Goal: Task Accomplishment & Management: Use online tool/utility

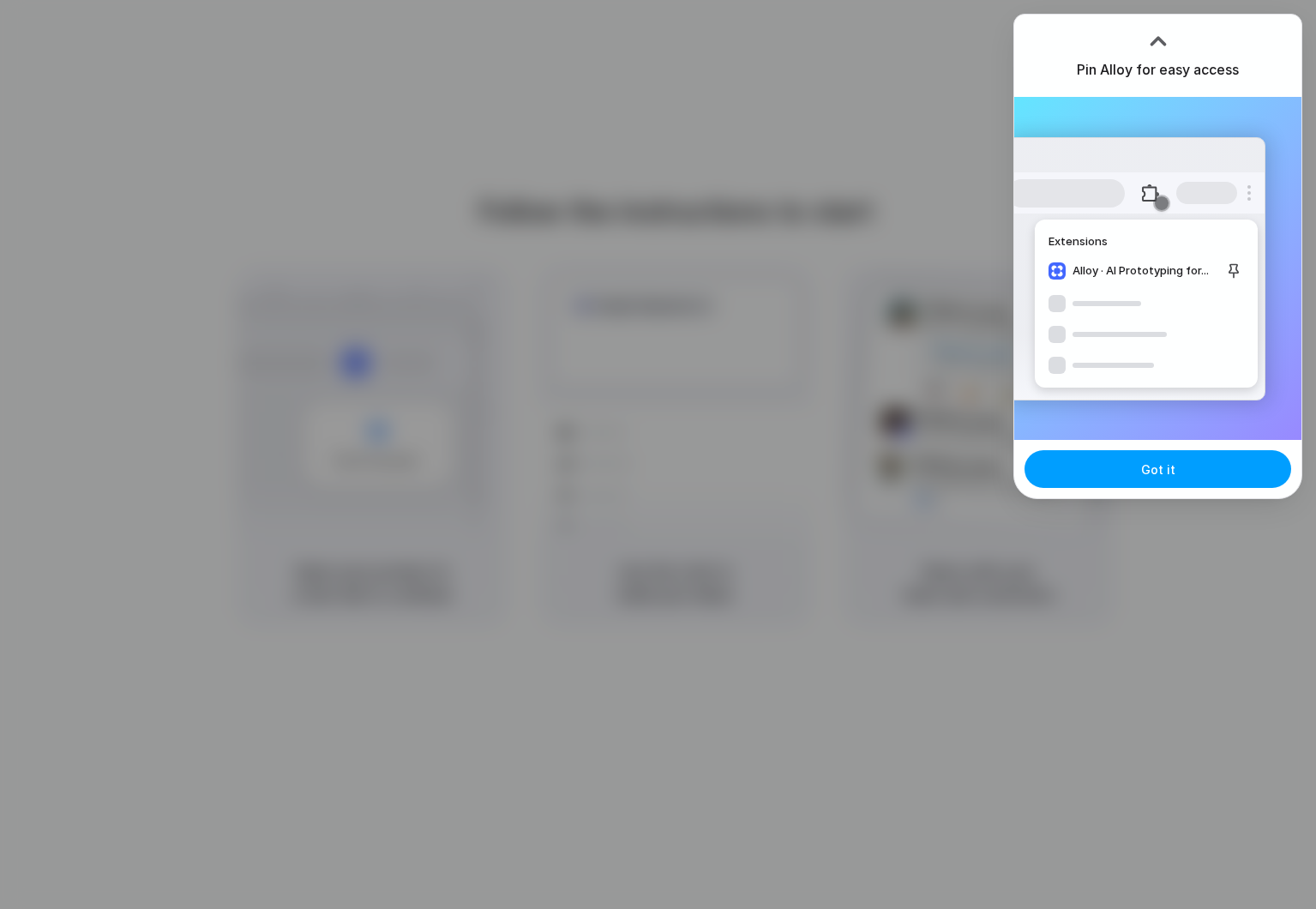
click at [1141, 464] on button "Got it" at bounding box center [1157, 468] width 266 height 38
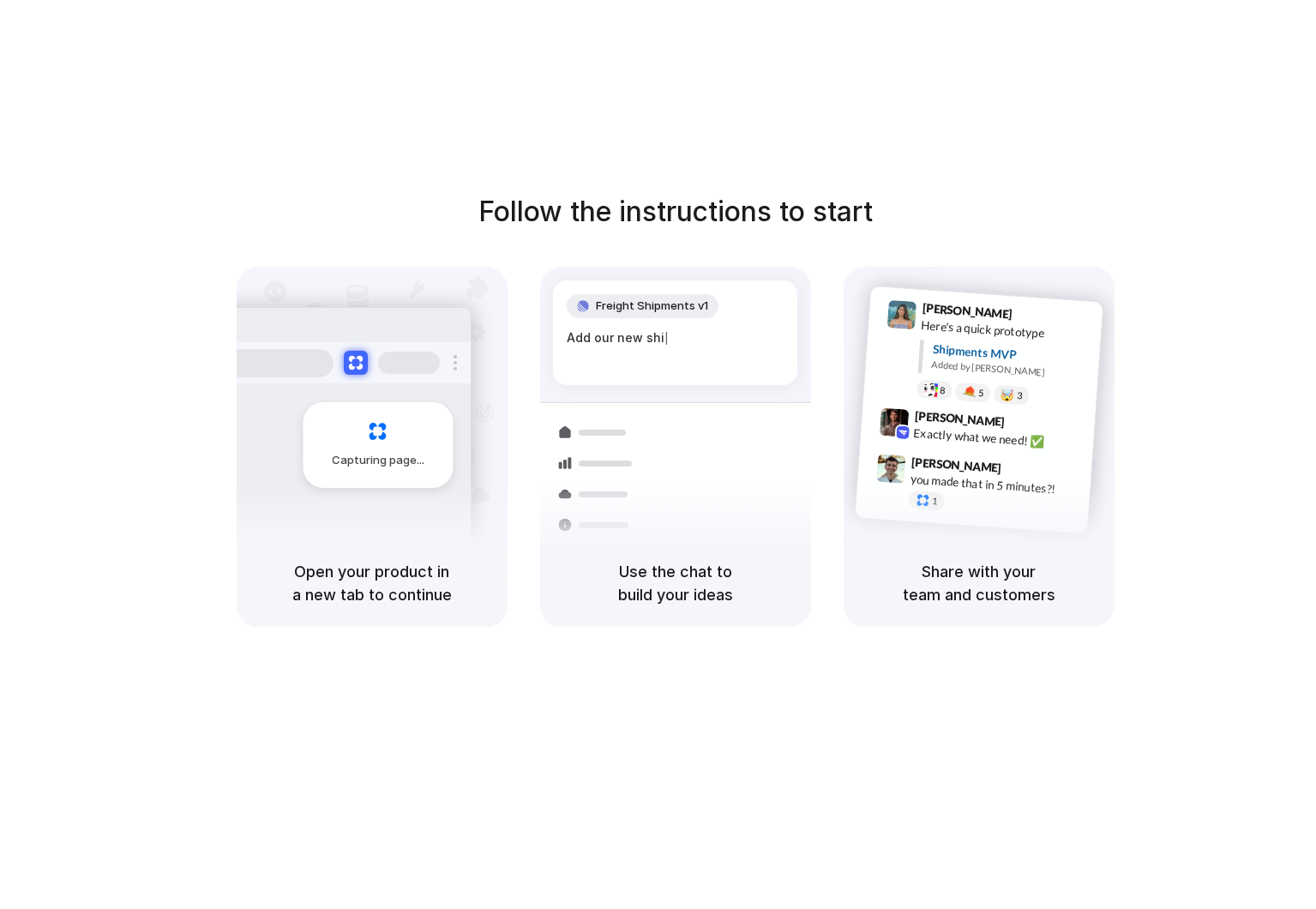
click at [668, 298] on span "Freight Shipments v1" at bounding box center [652, 306] width 113 height 17
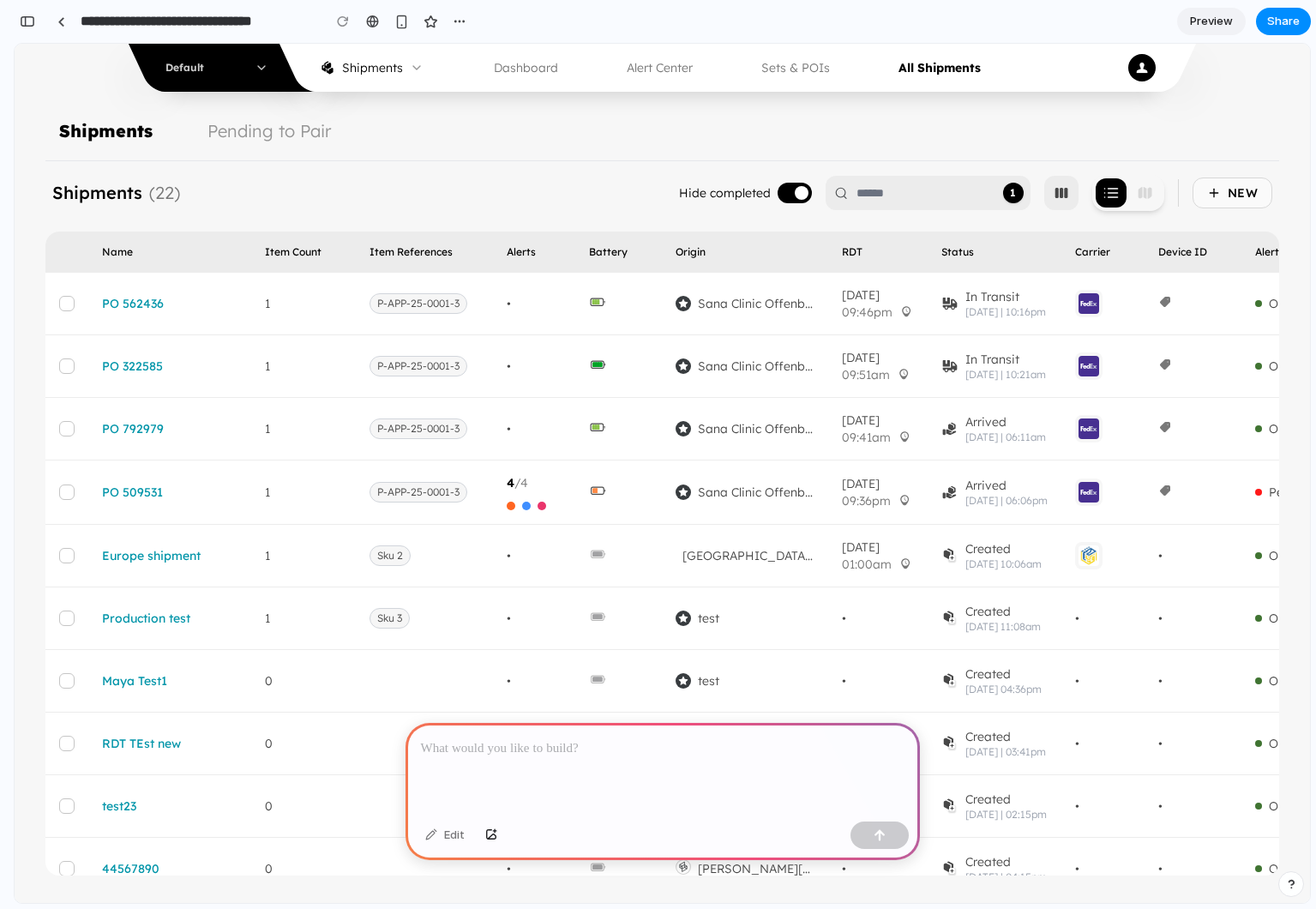
click at [536, 756] on p at bounding box center [663, 748] width 484 height 20
click at [619, 752] on p "**********" at bounding box center [663, 748] width 484 height 20
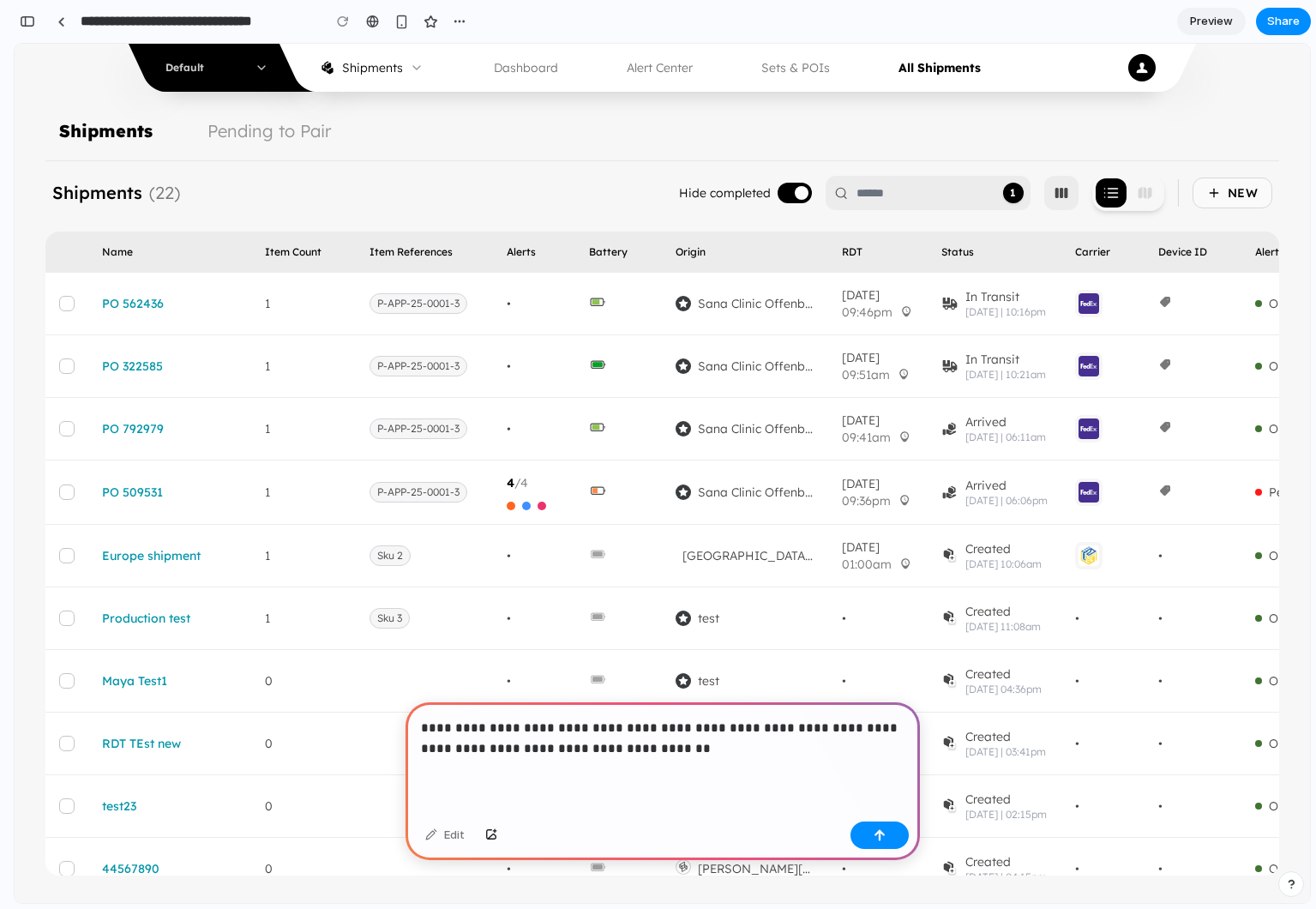
click at [566, 755] on p "**********" at bounding box center [663, 738] width 484 height 41
click at [894, 831] on button "button" at bounding box center [879, 835] width 59 height 28
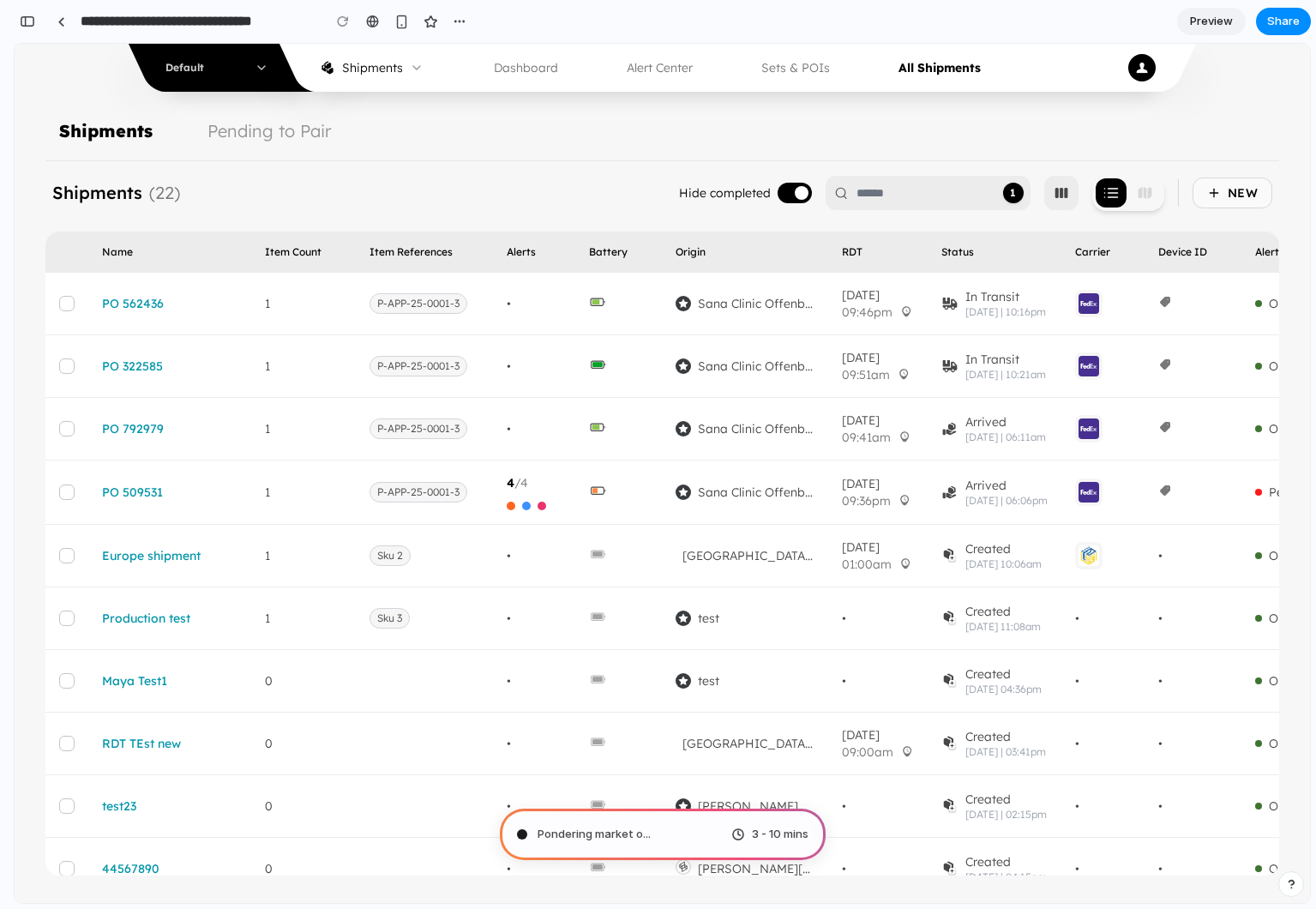
type input "**********"
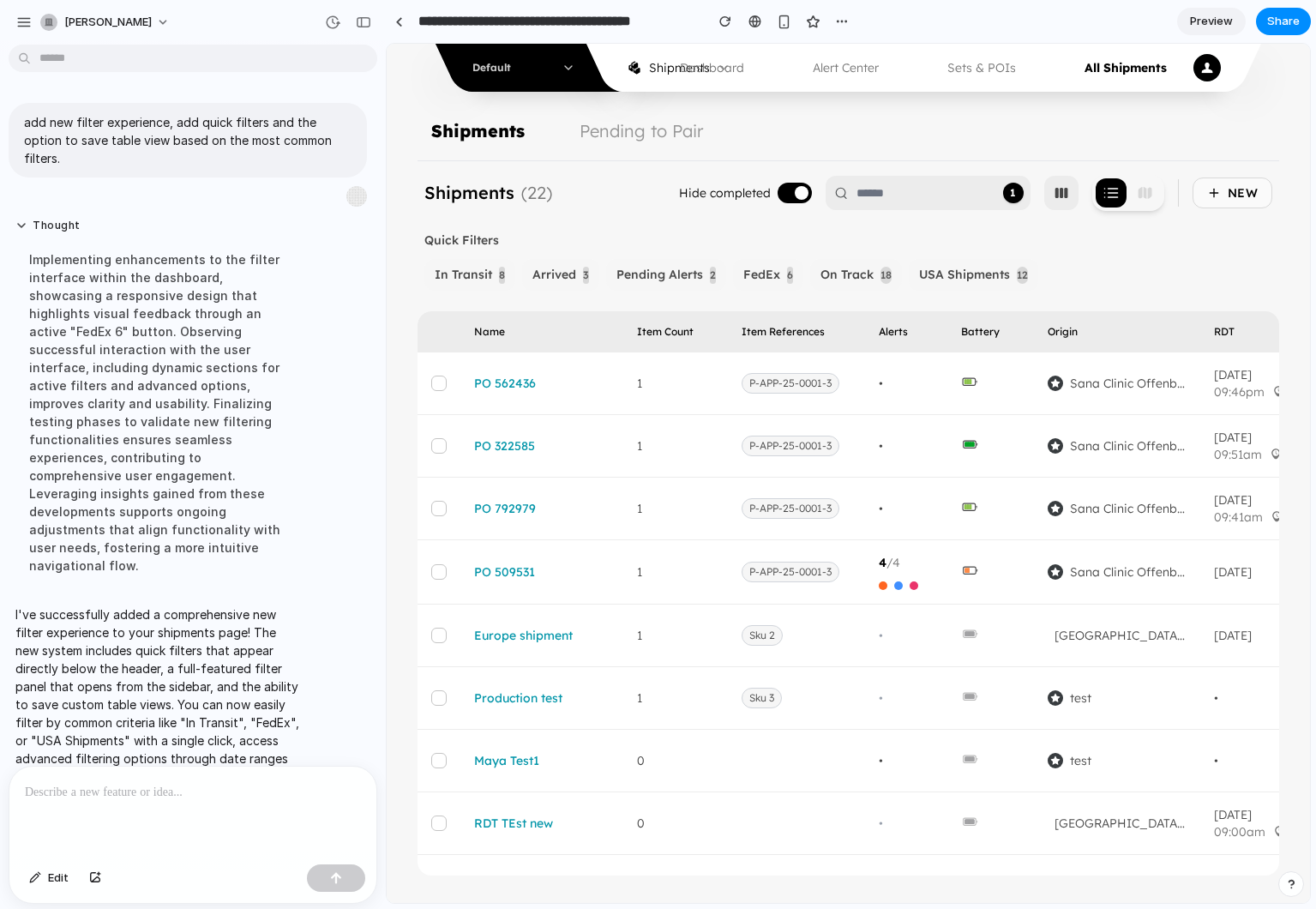
scroll to position [20, 0]
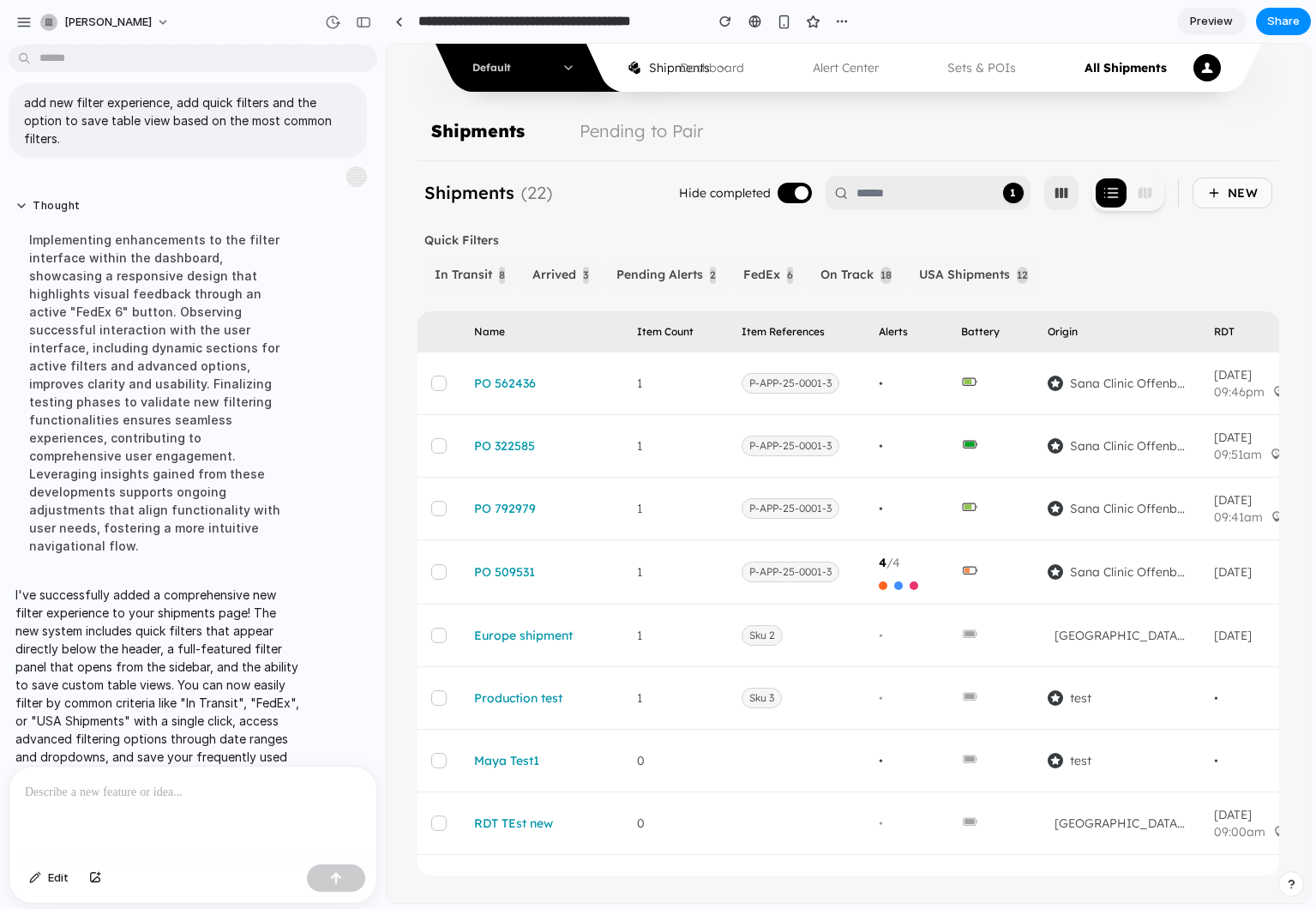
click at [955, 273] on span "USA Shipments" at bounding box center [965, 274] width 91 height 18
click at [850, 276] on span "On Track" at bounding box center [847, 274] width 53 height 18
click at [774, 273] on span "FedEx" at bounding box center [762, 274] width 37 height 18
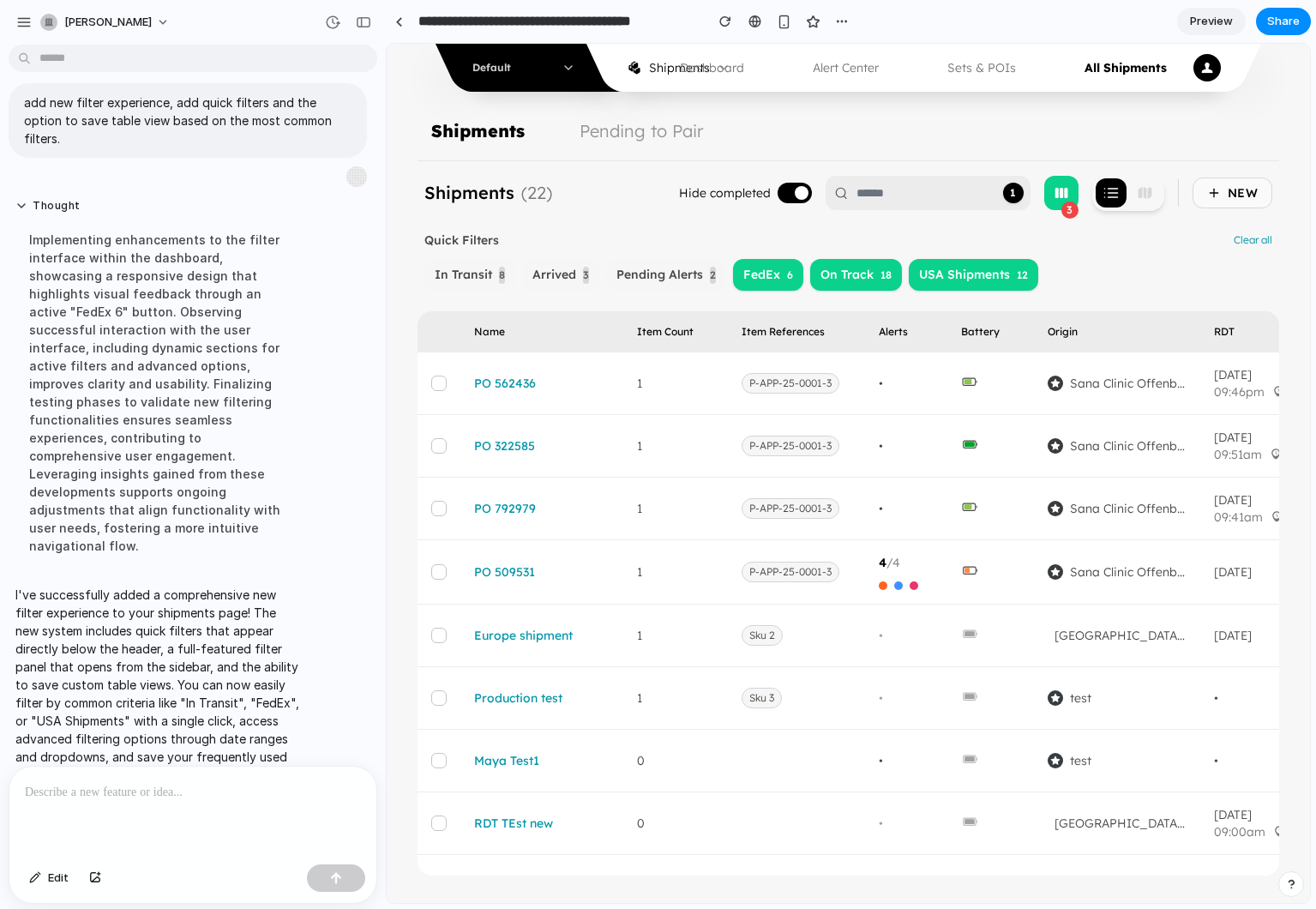
click at [696, 279] on span "Pending Alerts" at bounding box center [660, 274] width 87 height 18
click at [597, 273] on button "Arrived 3" at bounding box center [561, 274] width 77 height 32
click at [487, 275] on span "In Transit" at bounding box center [464, 274] width 58 height 18
click at [494, 274] on button "In Transit 8" at bounding box center [469, 274] width 91 height 32
click at [590, 274] on button "Arrived 3" at bounding box center [561, 274] width 77 height 32
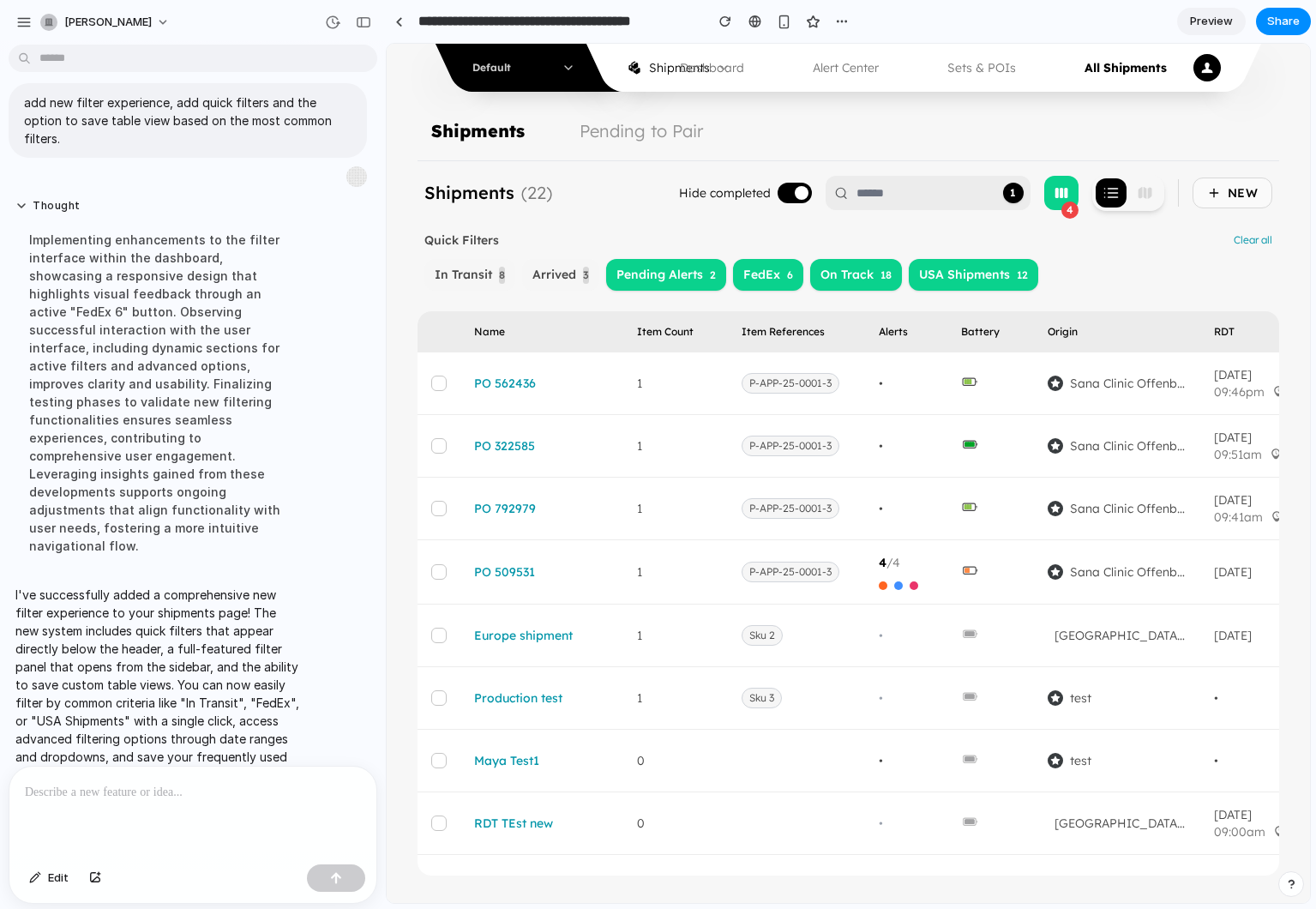
click at [675, 273] on span "Pending Alerts" at bounding box center [660, 274] width 87 height 18
click at [787, 288] on button "FedEx 6" at bounding box center [768, 274] width 70 height 32
click at [436, 758] on button "button" at bounding box center [439, 761] width 15 height 15
click at [439, 748] on td at bounding box center [439, 761] width 43 height 63
click at [1078, 190] on div "Hide completed 1 2 New" at bounding box center [975, 192] width 594 height 36
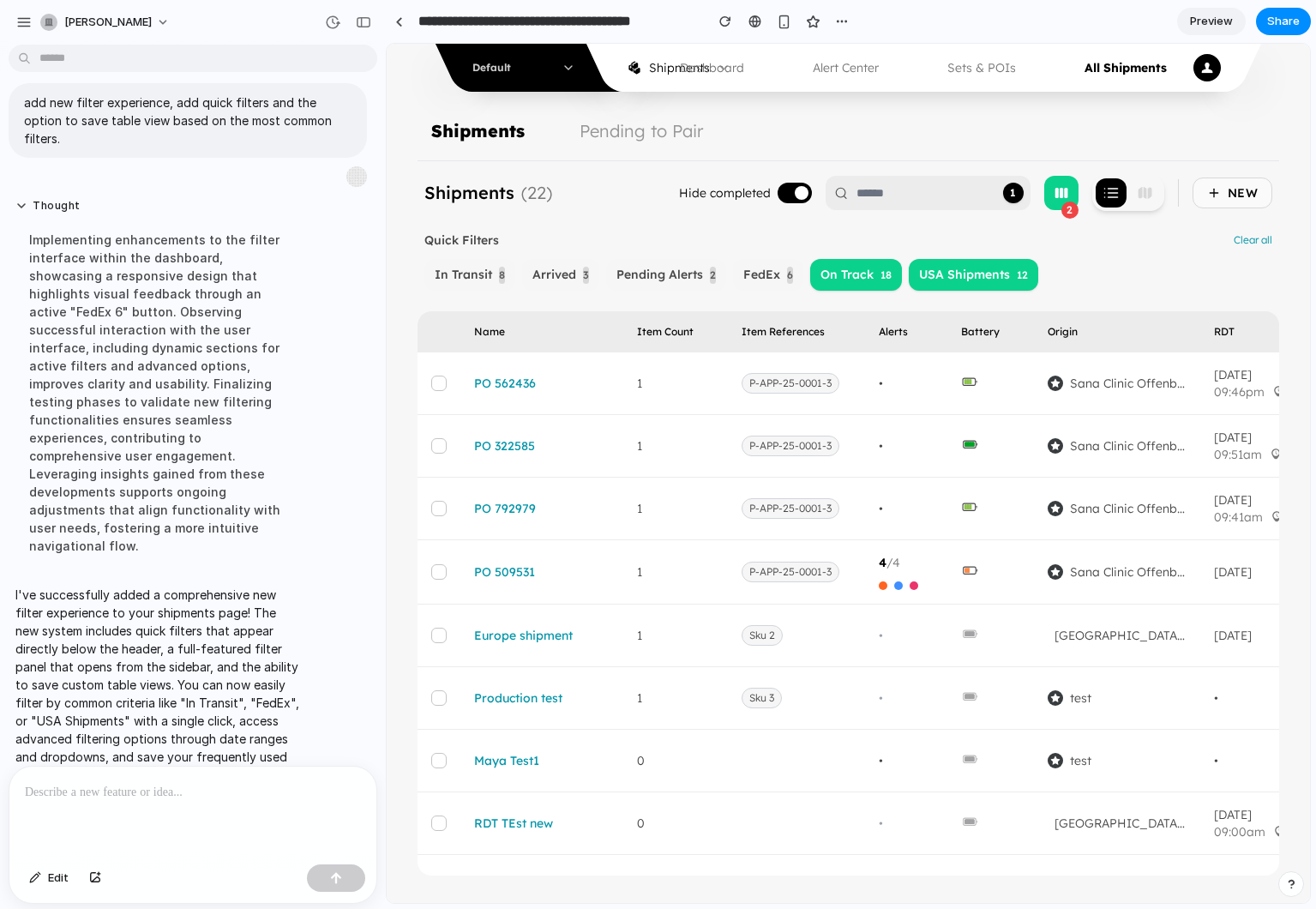
click at [1064, 190] on rect "button" at bounding box center [1066, 192] width 4 height 11
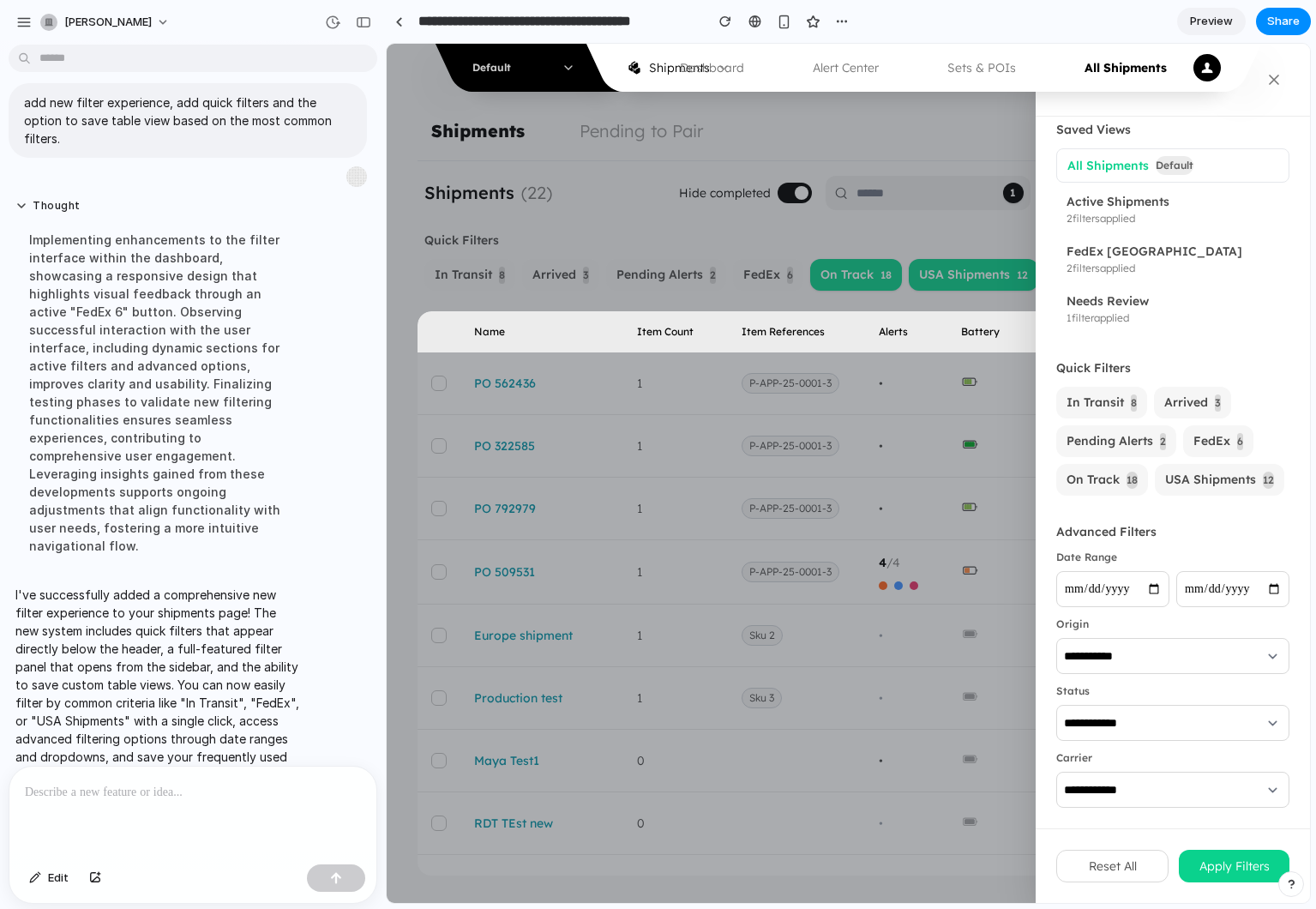
scroll to position [20, 0]
click at [1099, 652] on select "**********" at bounding box center [1173, 655] width 233 height 36
click at [1056, 638] on select "**********" at bounding box center [1173, 655] width 233 height 36
click at [1092, 716] on select "**********" at bounding box center [1173, 722] width 233 height 36
select select "*******"
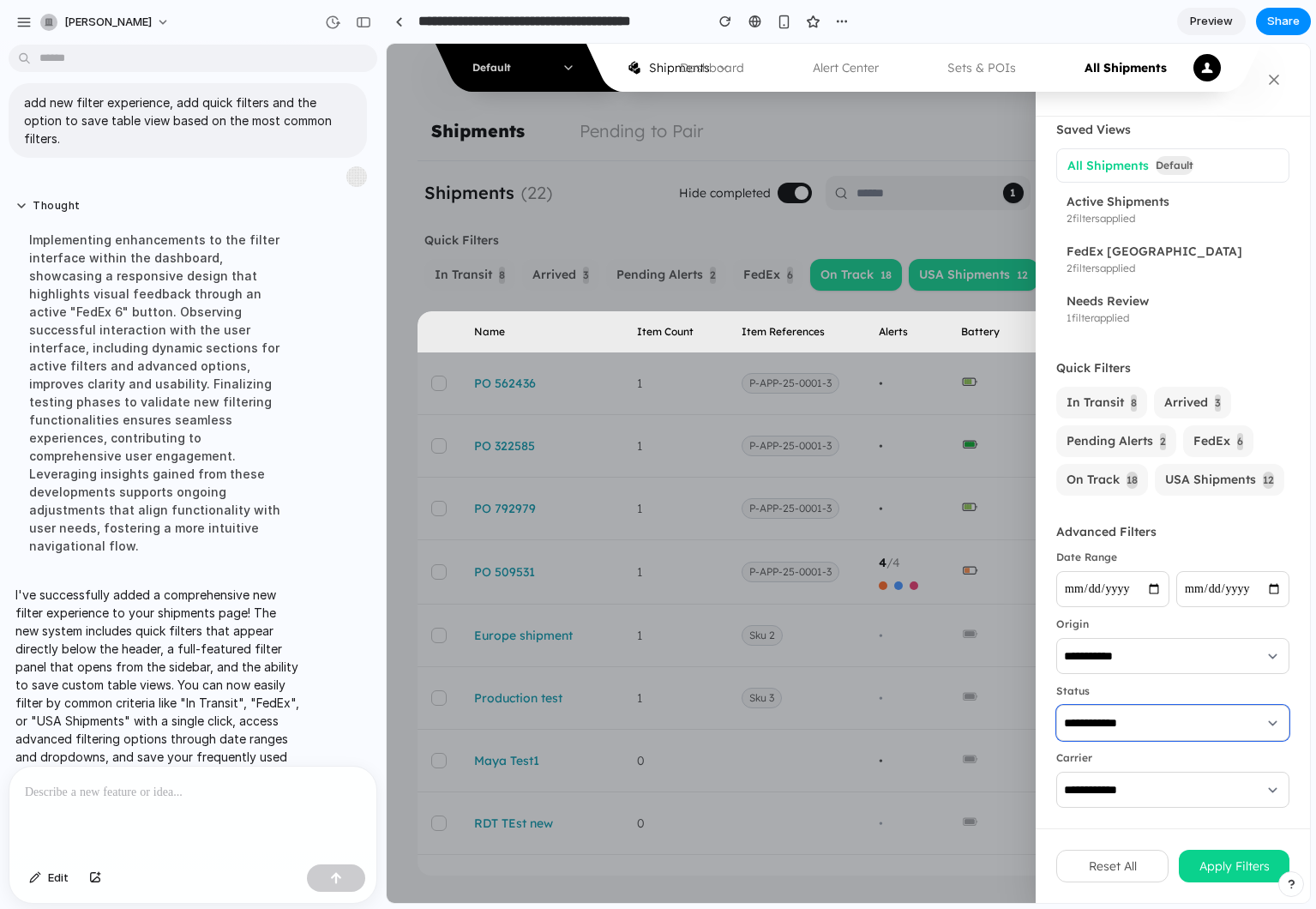
click at [1056, 705] on select "**********" at bounding box center [1173, 722] width 233 height 36
click at [1197, 854] on button "Apply Filters" at bounding box center [1234, 867] width 111 height 33
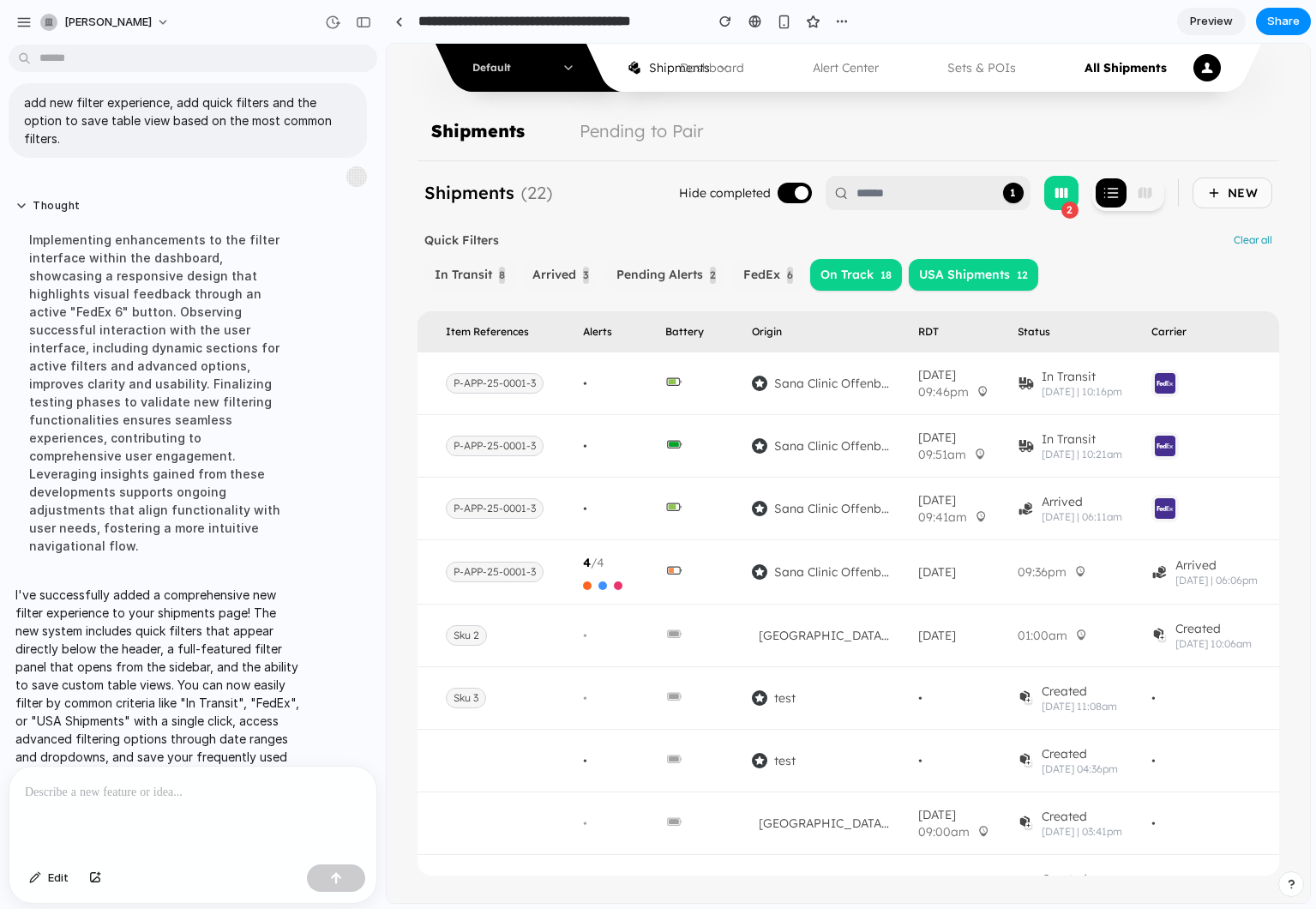
scroll to position [0, 0]
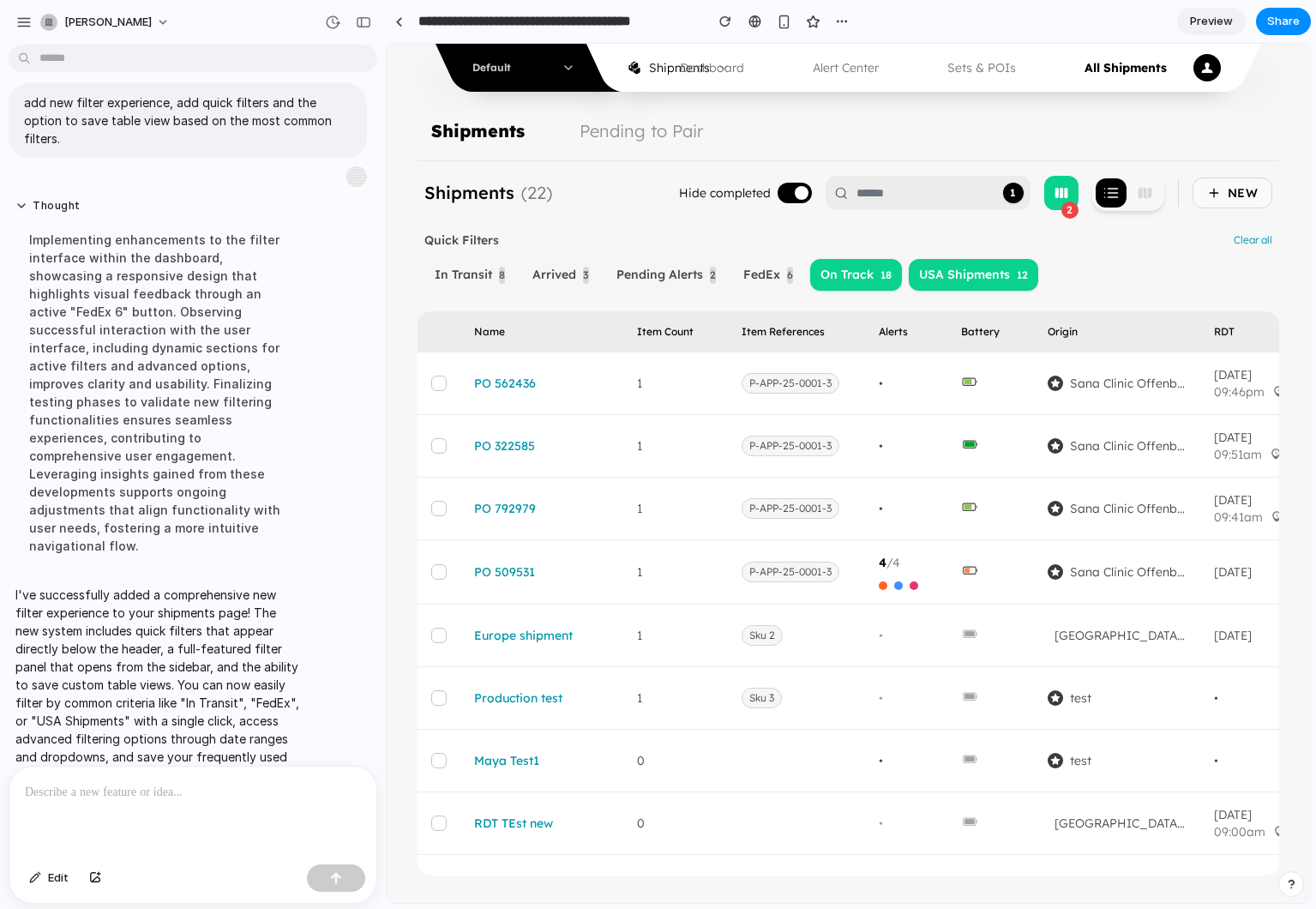
click at [1242, 237] on button "Clear all" at bounding box center [1253, 240] width 38 height 13
click at [1011, 193] on button "1" at bounding box center [1013, 192] width 20 height 20
click at [1063, 199] on icon "button" at bounding box center [1062, 193] width 17 height 17
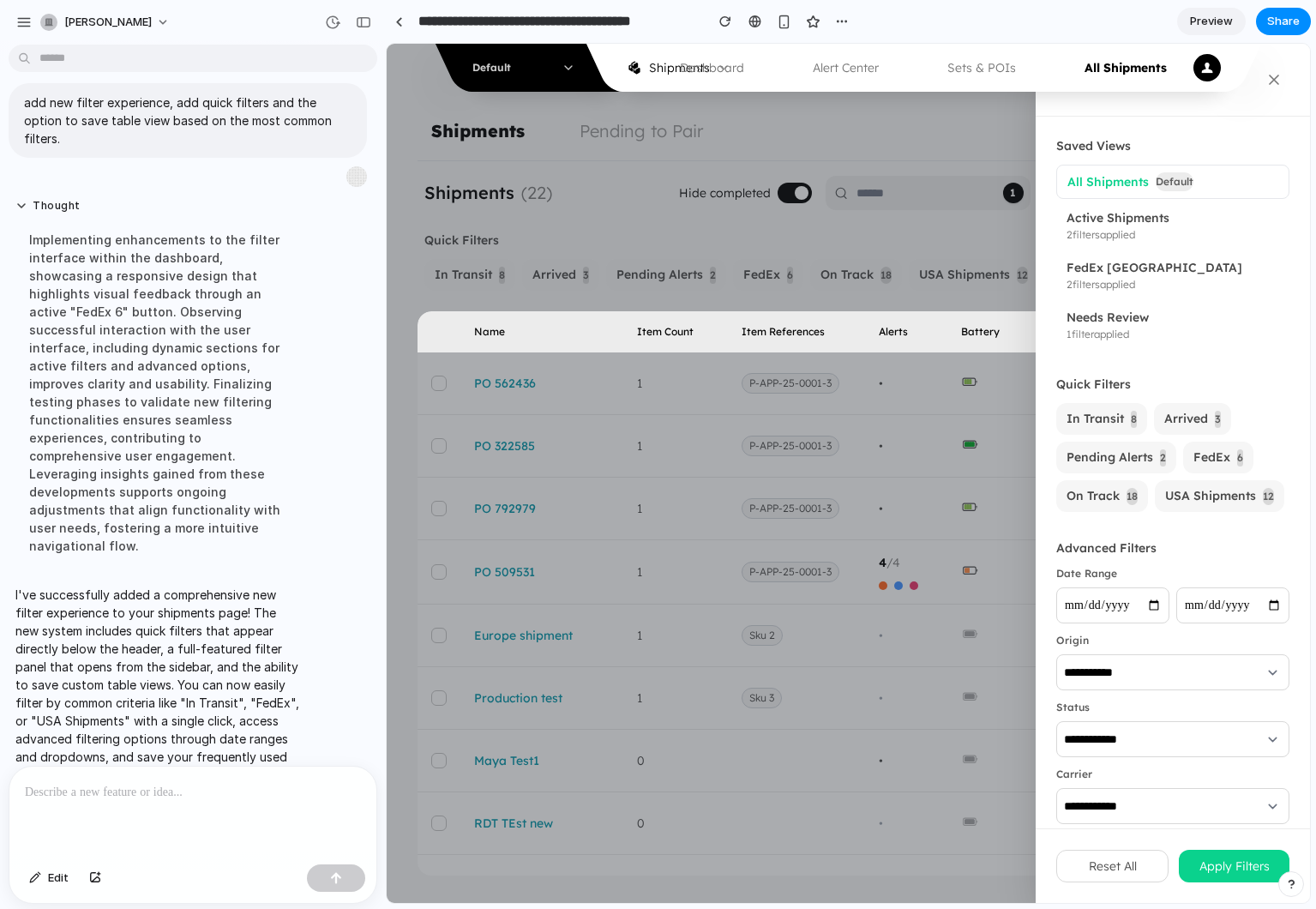
click at [1279, 83] on nav "Default Shipments Dashboard Alert Center Sets & POIs All Shipments" at bounding box center [848, 67] width 924 height 48
click at [1268, 75] on nav "Default Shipments Dashboard Alert Center Sets & POIs All Shipments" at bounding box center [848, 67] width 924 height 48
click at [1204, 8] on div "Preview Share" at bounding box center [1244, 21] width 134 height 28
click at [1203, 20] on span "Preview" at bounding box center [1211, 21] width 43 height 17
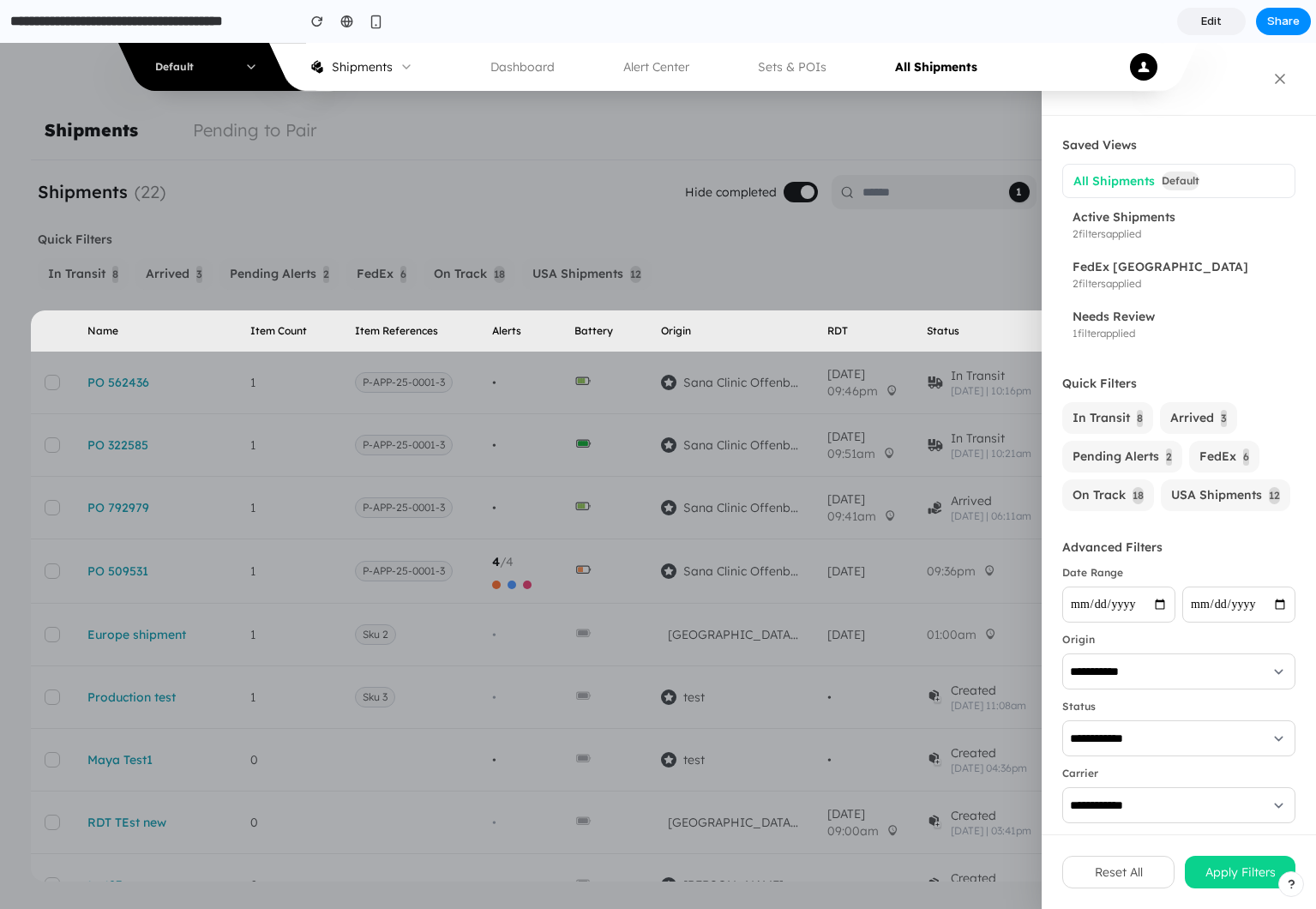
click at [1281, 77] on nav "Default Shipments Dashboard Alert Center Sets & POIs All Shipments" at bounding box center [658, 67] width 1316 height 48
click at [962, 162] on div at bounding box center [658, 476] width 1316 height 866
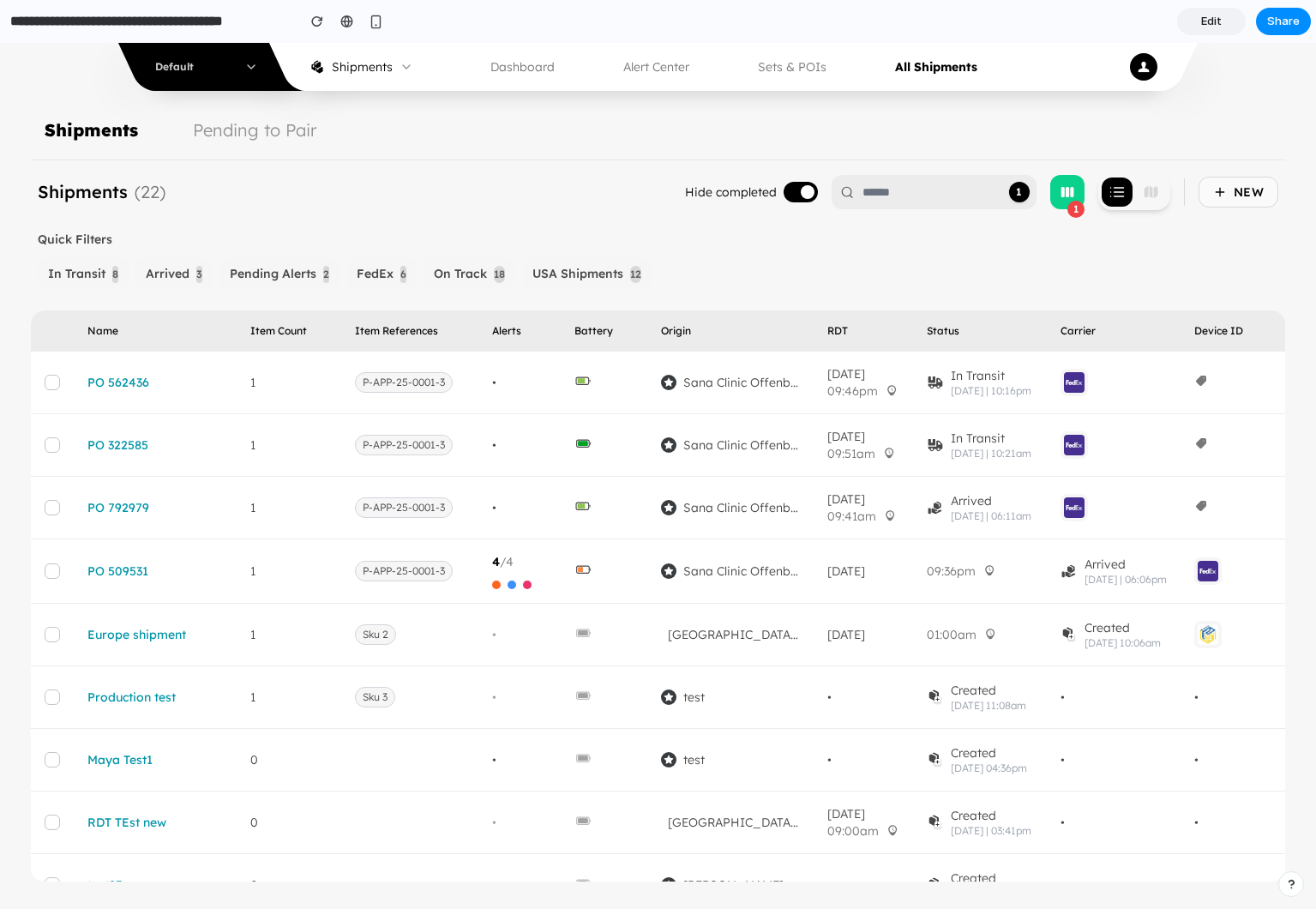
click at [1074, 194] on rect "button" at bounding box center [1073, 191] width 4 height 11
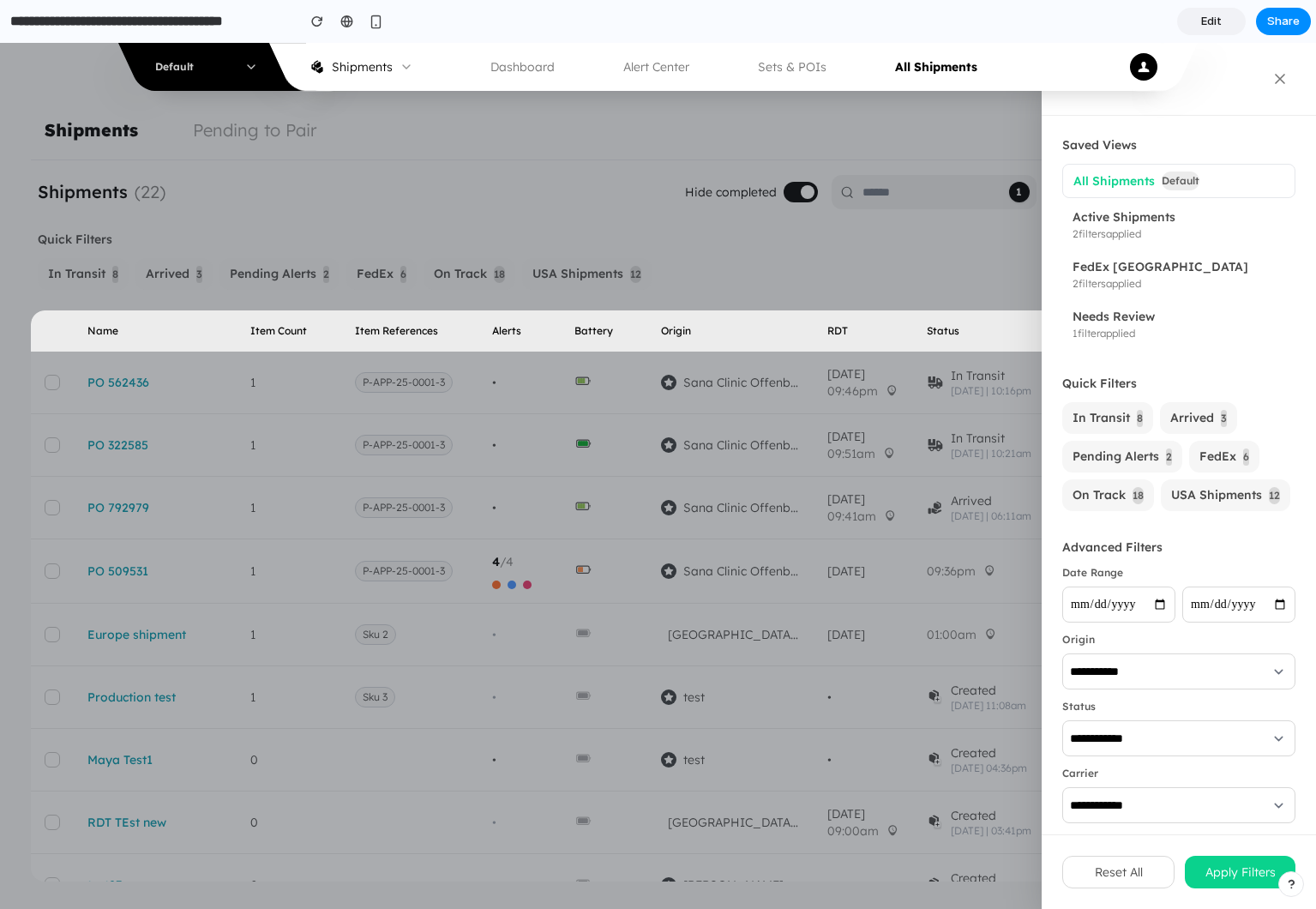
scroll to position [13, 0]
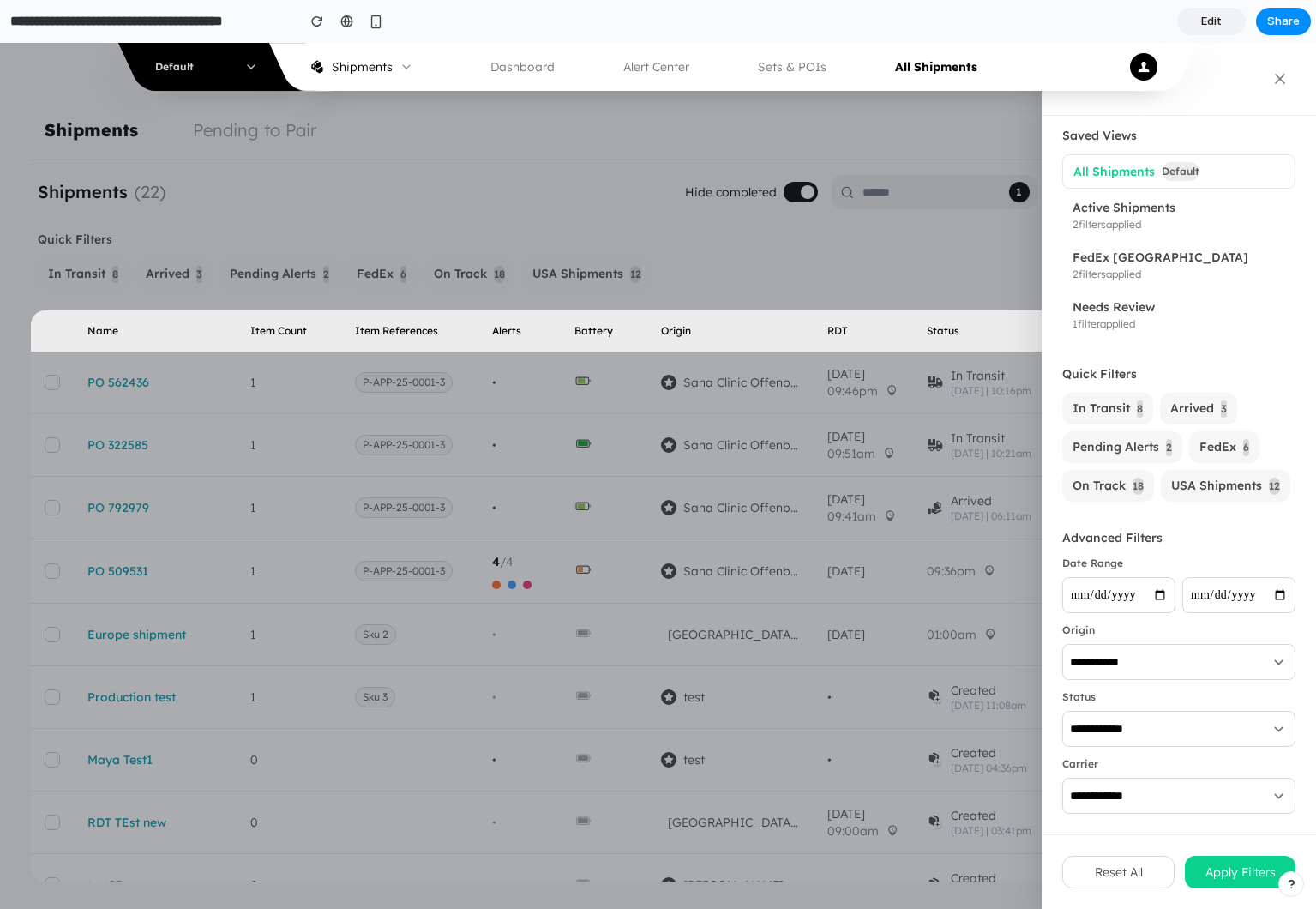
click at [1166, 407] on button "Arrived 3" at bounding box center [1199, 408] width 77 height 32
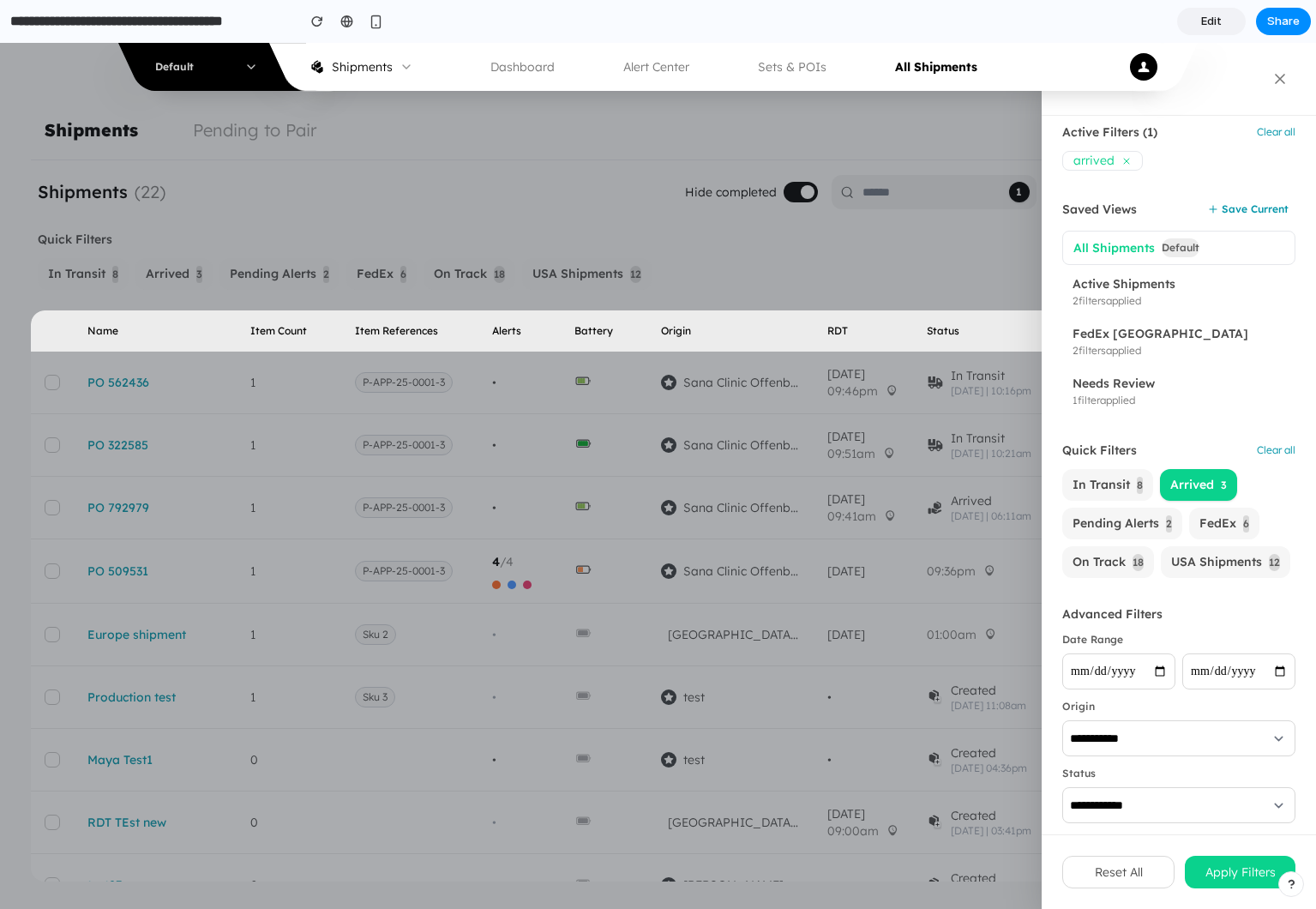
click at [1106, 480] on span "In Transit" at bounding box center [1101, 485] width 58 height 18
click at [1111, 518] on span "Pending Alerts" at bounding box center [1116, 523] width 87 height 18
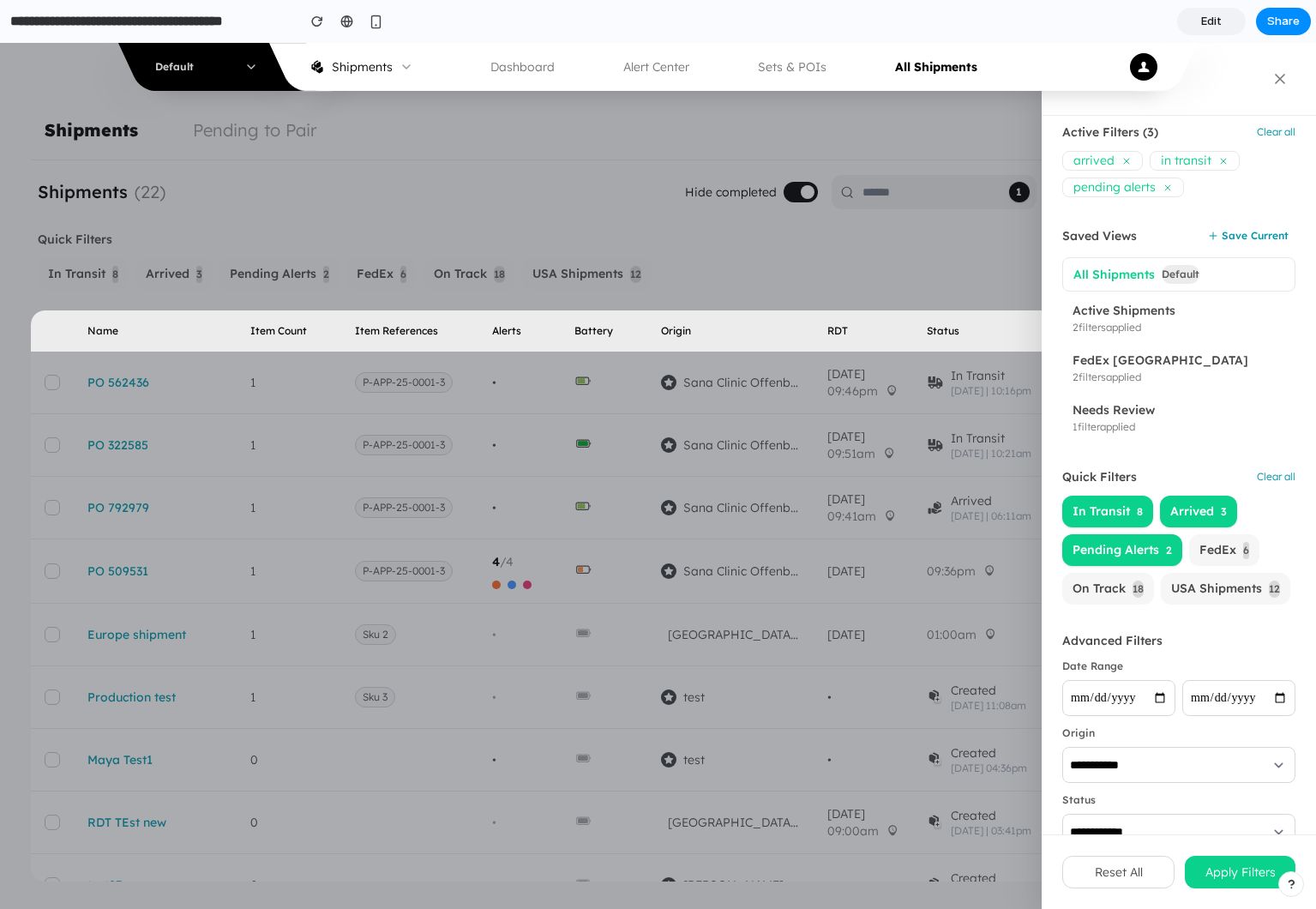
click at [1171, 569] on div "In Transit 8 Arrived 3 Pending Alerts 2 FedEx 6 On Track 18 USA Shipments 12" at bounding box center [1179, 549] width 233 height 109
click at [1278, 469] on div "Quick Filters Clear all" at bounding box center [1179, 477] width 233 height 17
click at [1265, 481] on button "Clear all" at bounding box center [1277, 477] width 38 height 13
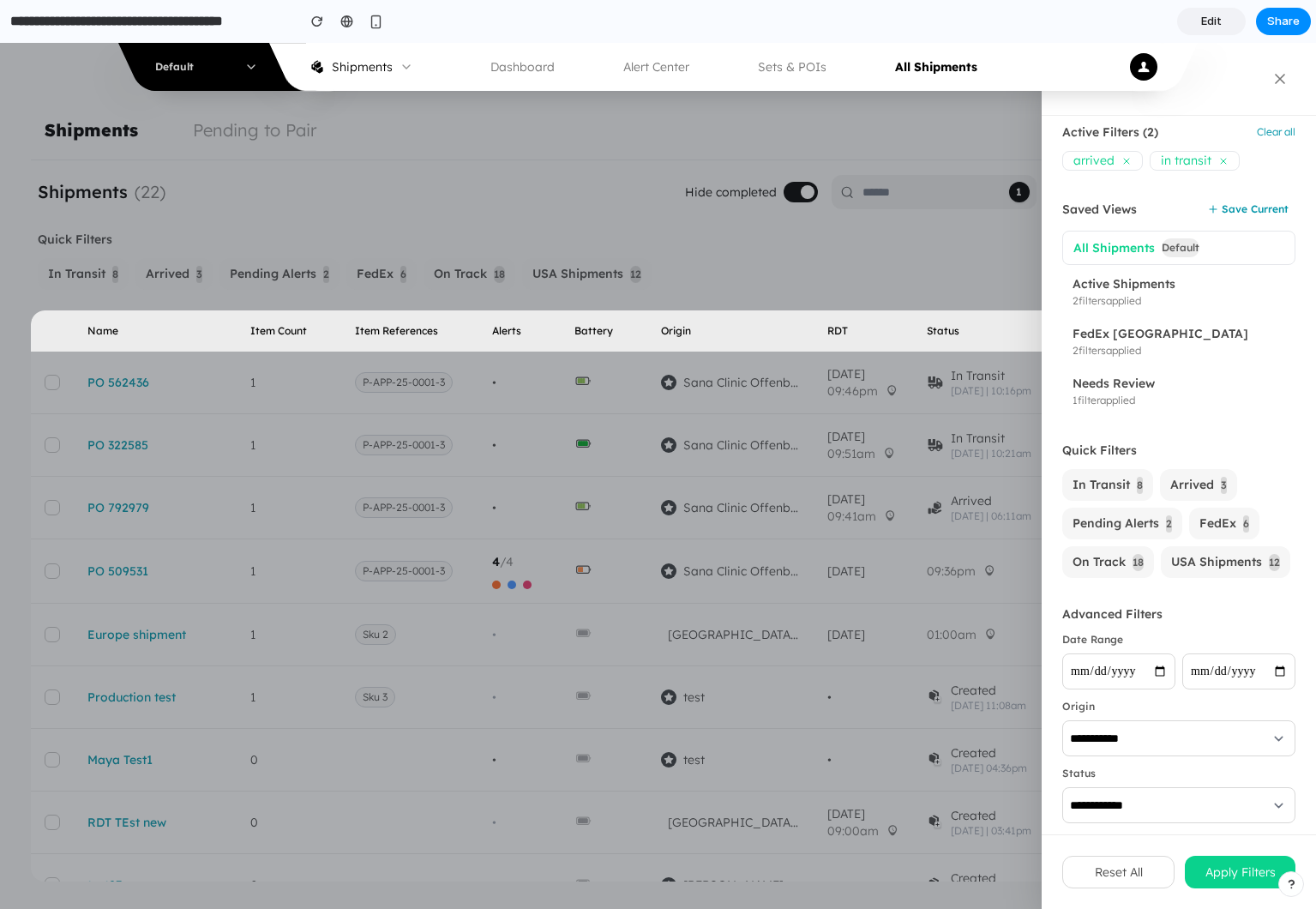
click at [1246, 215] on button "Save Current" at bounding box center [1249, 209] width 94 height 22
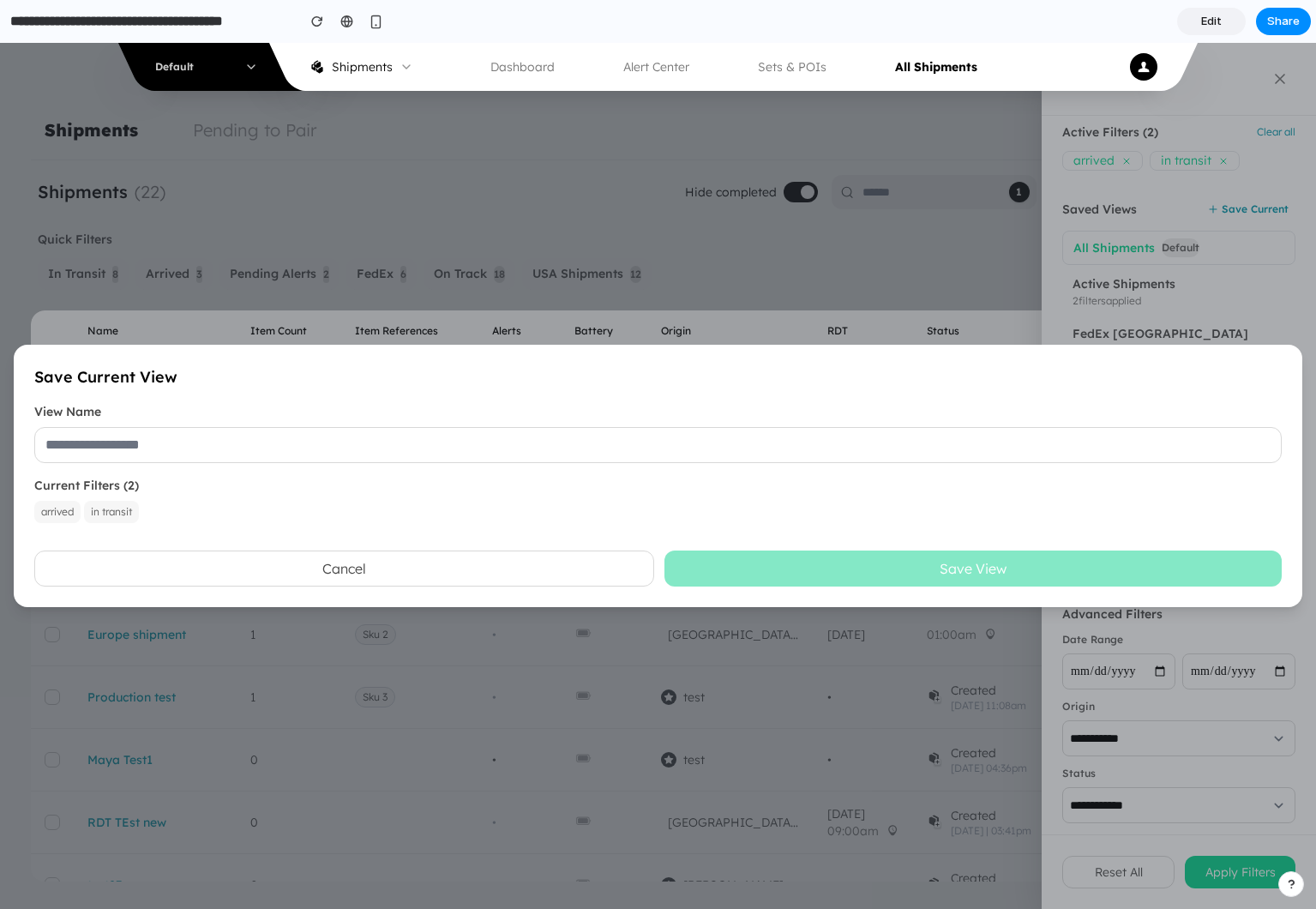
click at [149, 446] on input "text" at bounding box center [658, 444] width 1248 height 36
click at [108, 511] on span "in transit" at bounding box center [111, 512] width 55 height 22
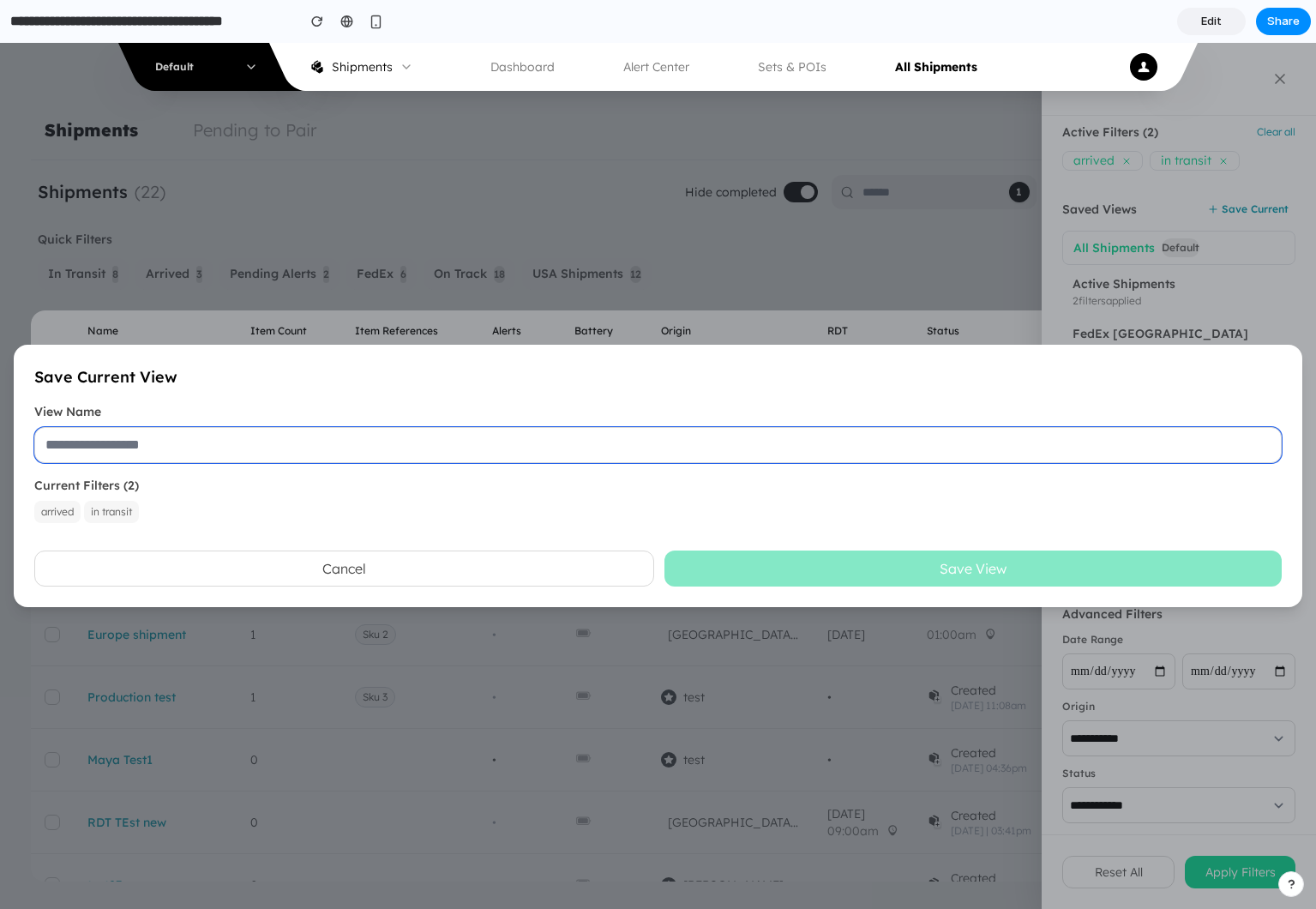
click at [165, 451] on input "text" at bounding box center [658, 444] width 1248 height 36
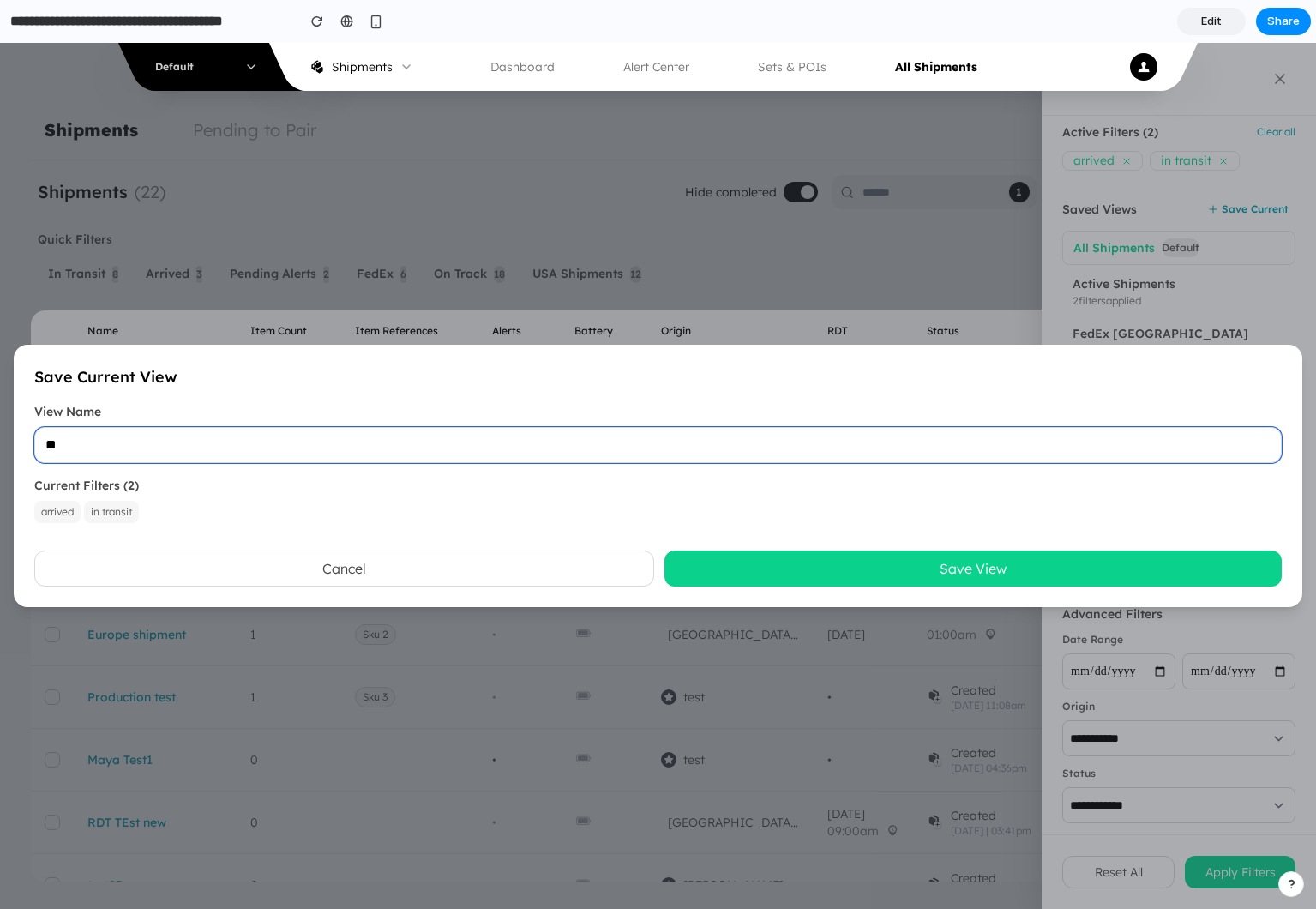
type input "*"
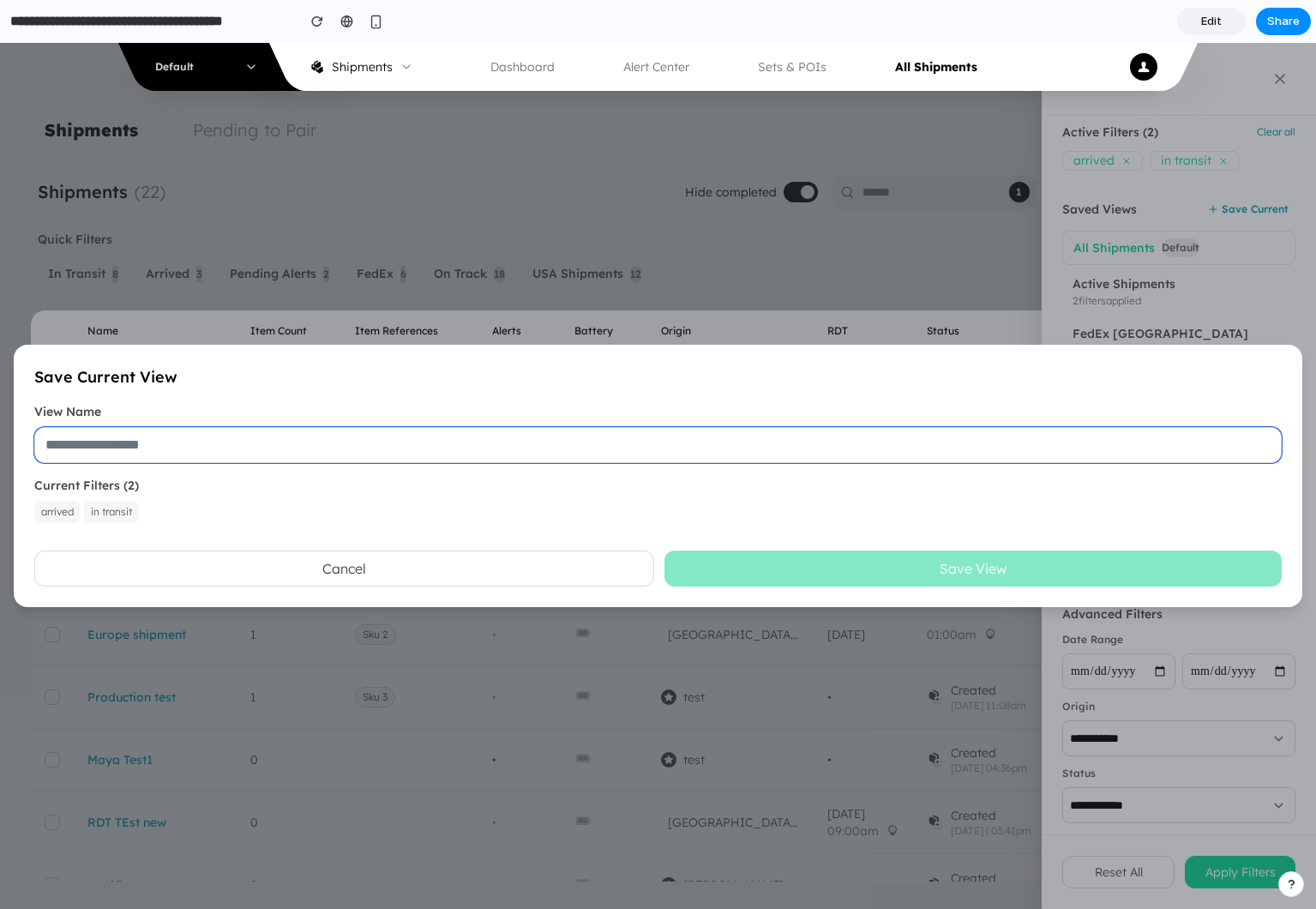
type input "*"
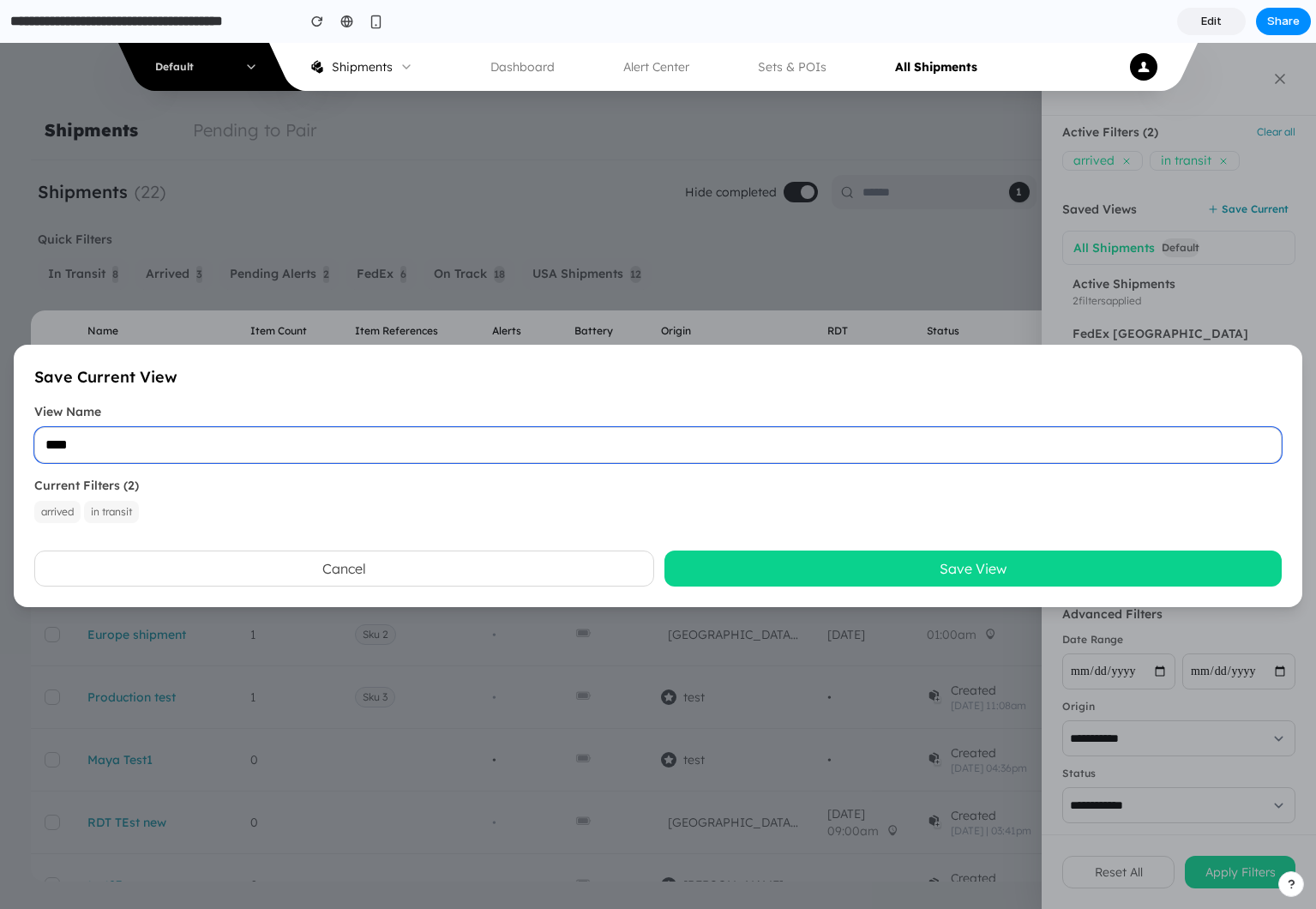
type input "****"
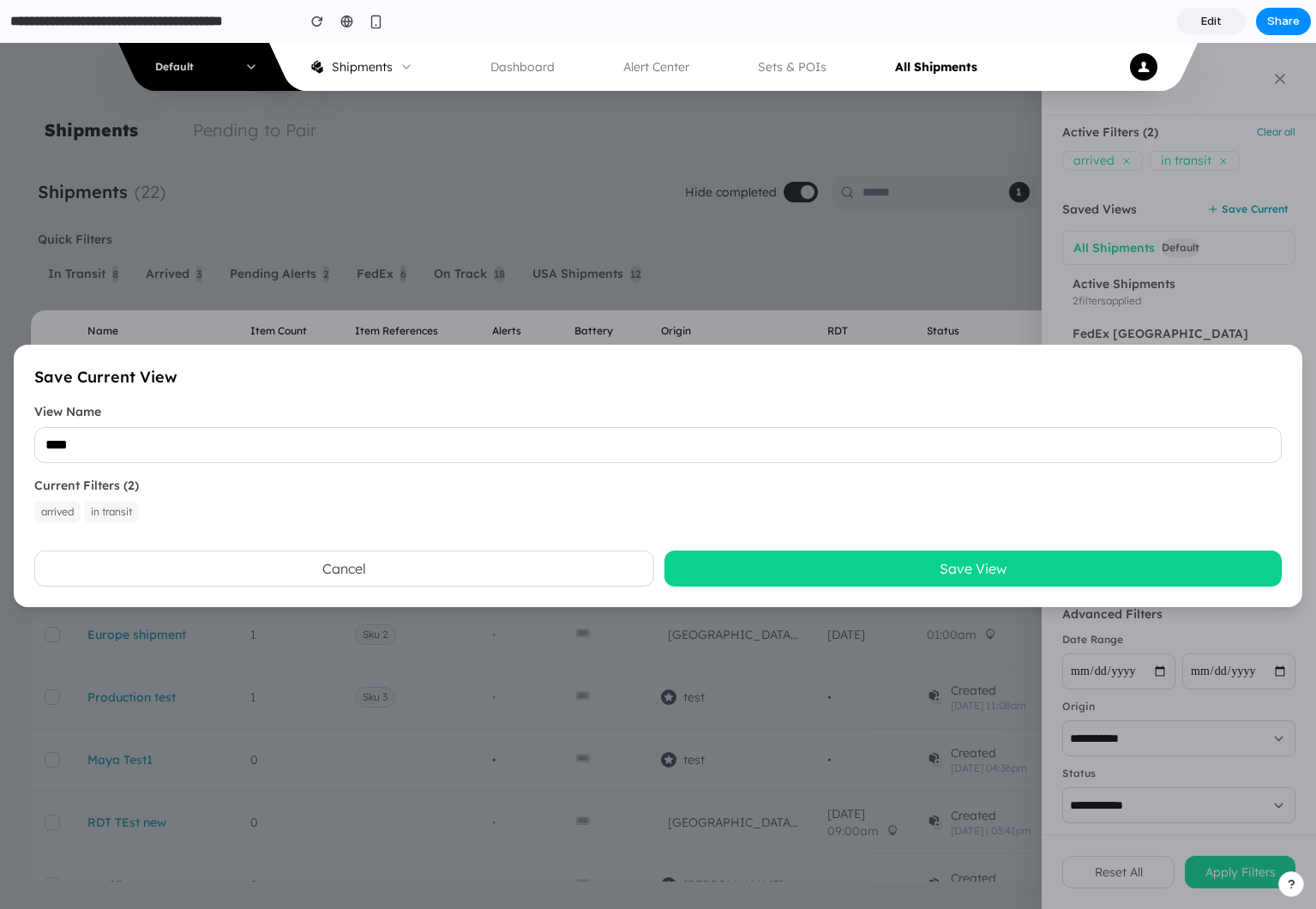
click at [852, 570] on button "Save View" at bounding box center [974, 568] width 619 height 36
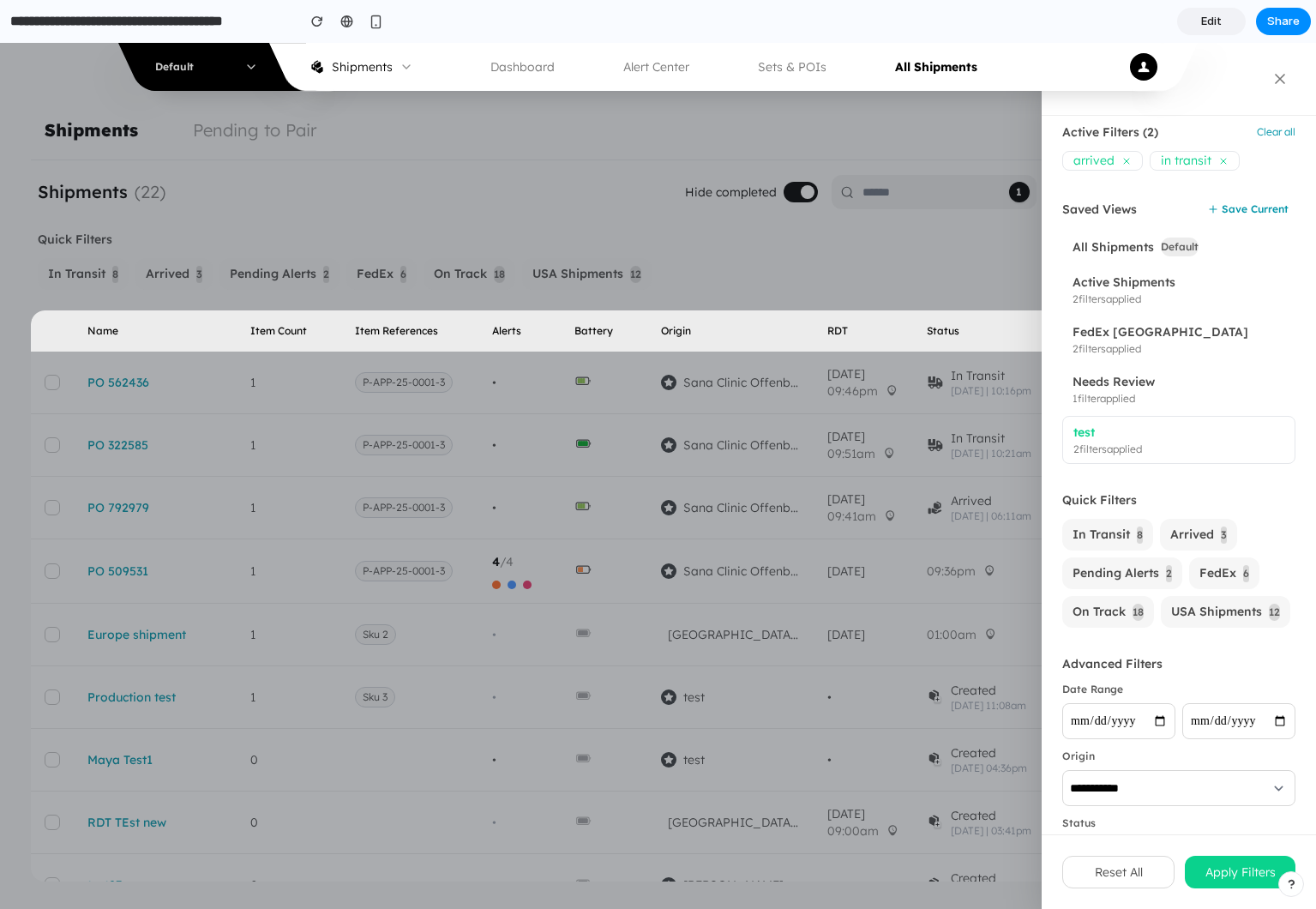
click at [1140, 858] on button "Reset All" at bounding box center [1119, 872] width 113 height 33
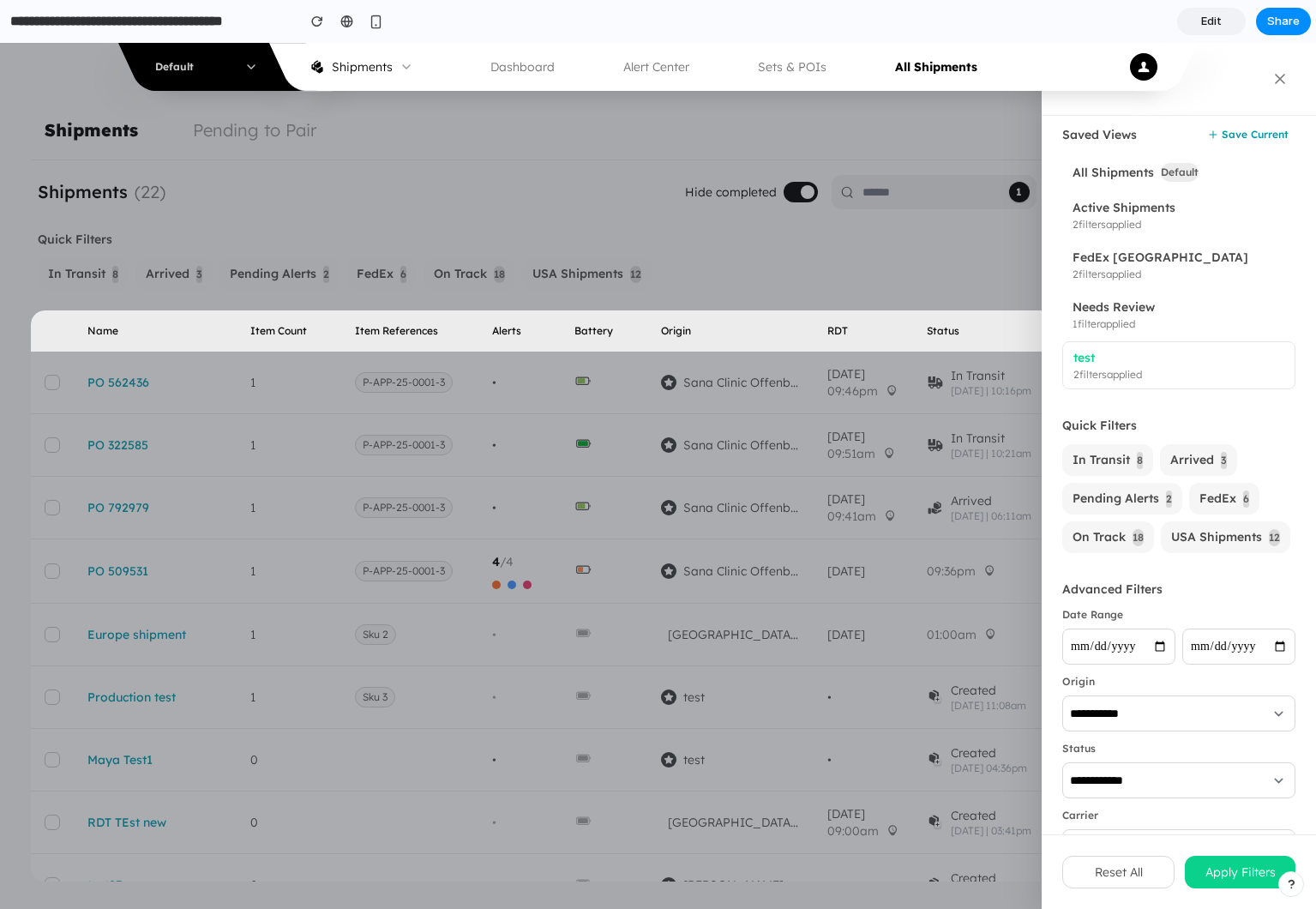
scroll to position [0, 0]
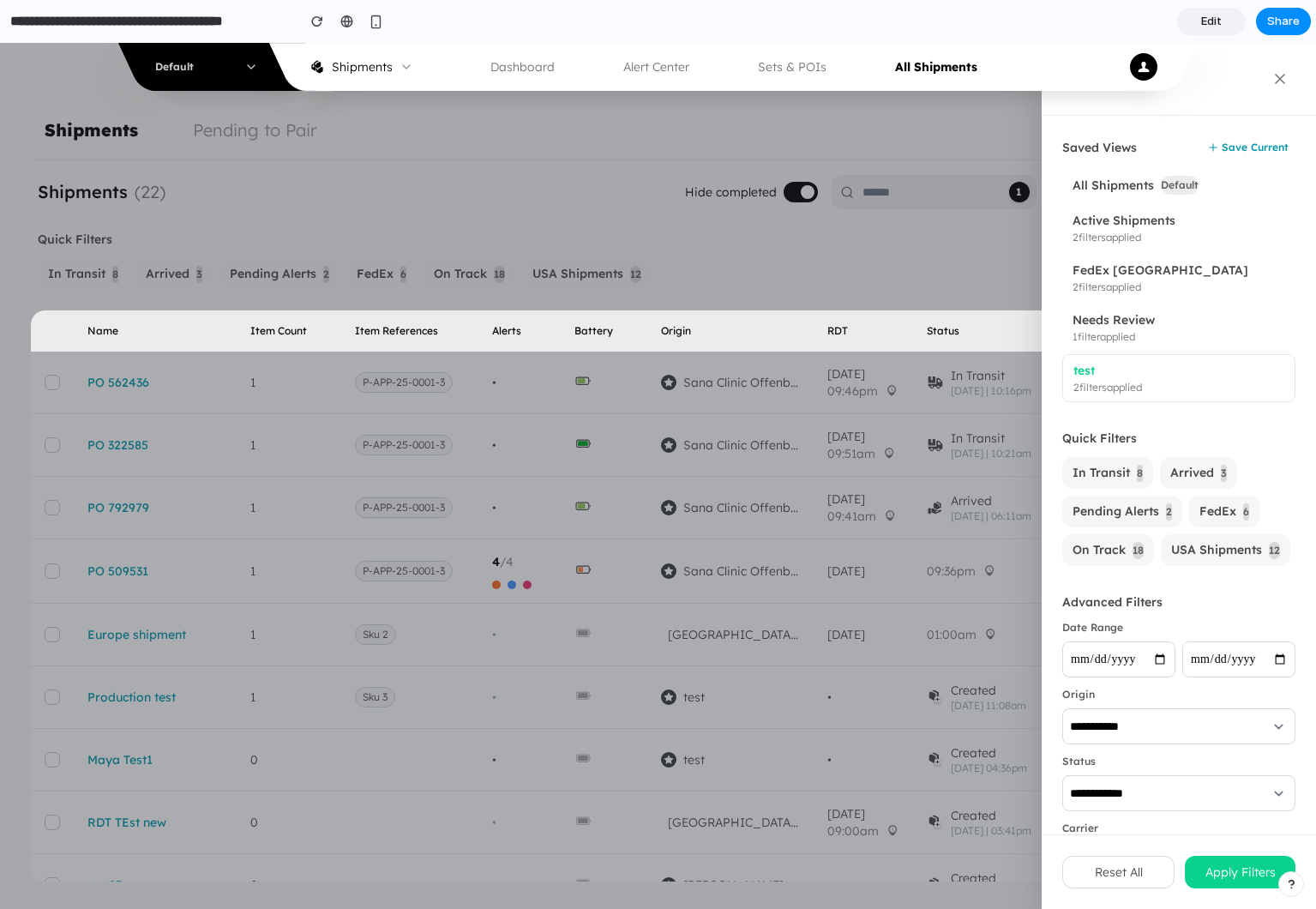
click at [1277, 81] on nav "Default Shipments Dashboard Alert Center Sets & POIs All Shipments" at bounding box center [658, 67] width 1316 height 48
click at [1283, 71] on nav "Default Shipments Dashboard Alert Center Sets & POIs All Shipments" at bounding box center [658, 67] width 1316 height 48
click at [1131, 877] on button "Reset All" at bounding box center [1119, 872] width 113 height 33
click at [927, 410] on div at bounding box center [658, 476] width 1316 height 866
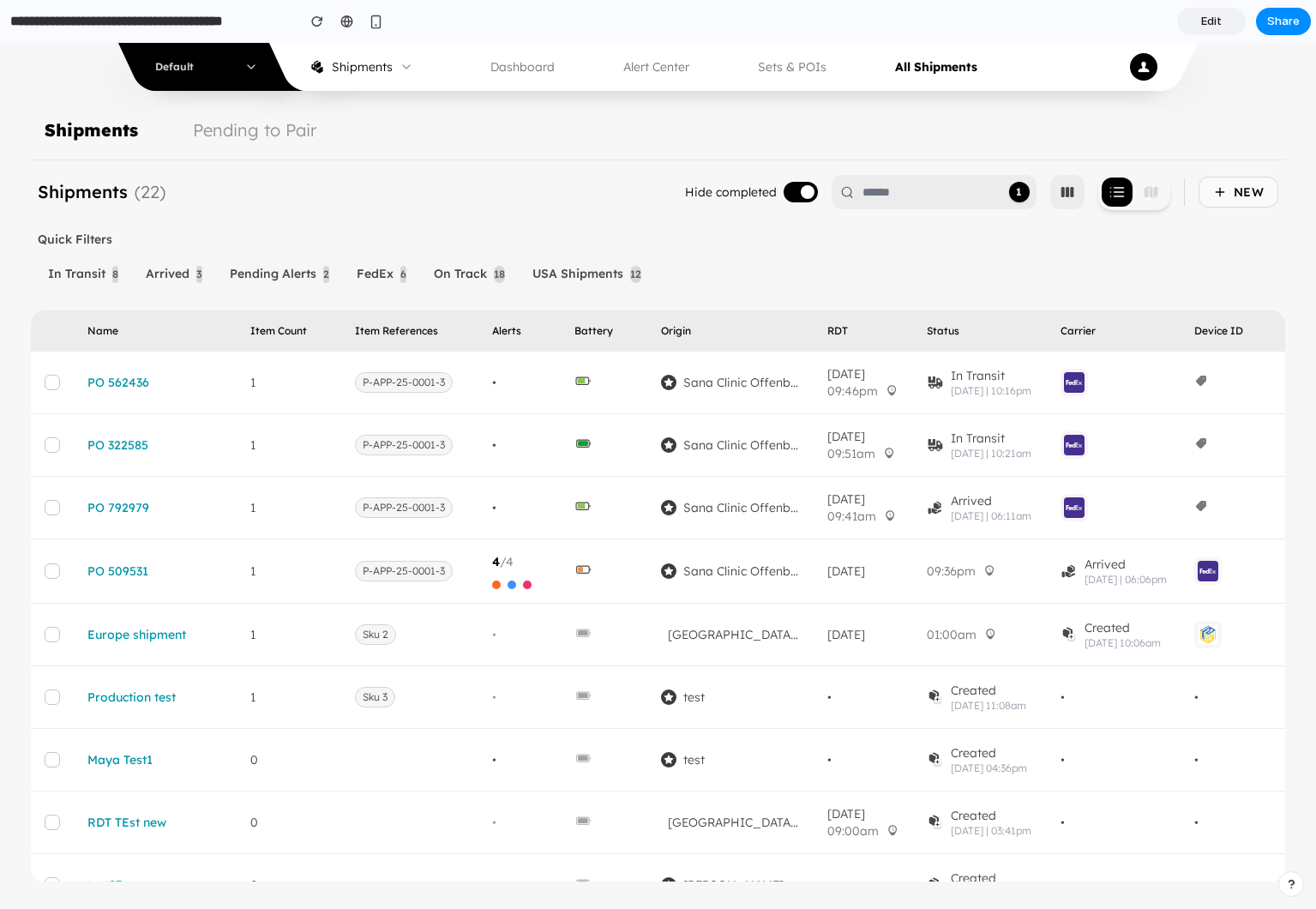
click at [326, 275] on span "2" at bounding box center [326, 274] width 6 height 17
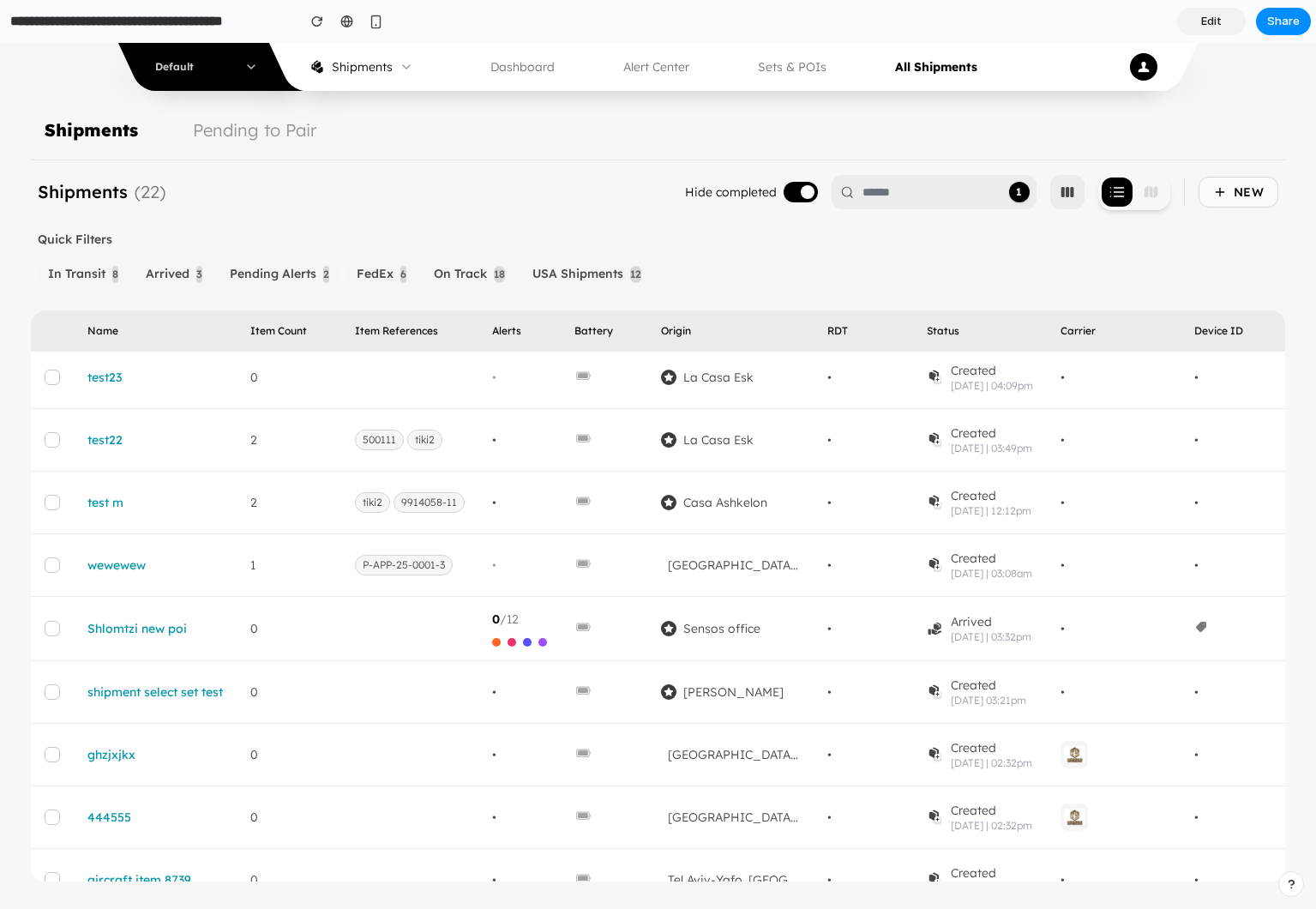
scroll to position [857, 0]
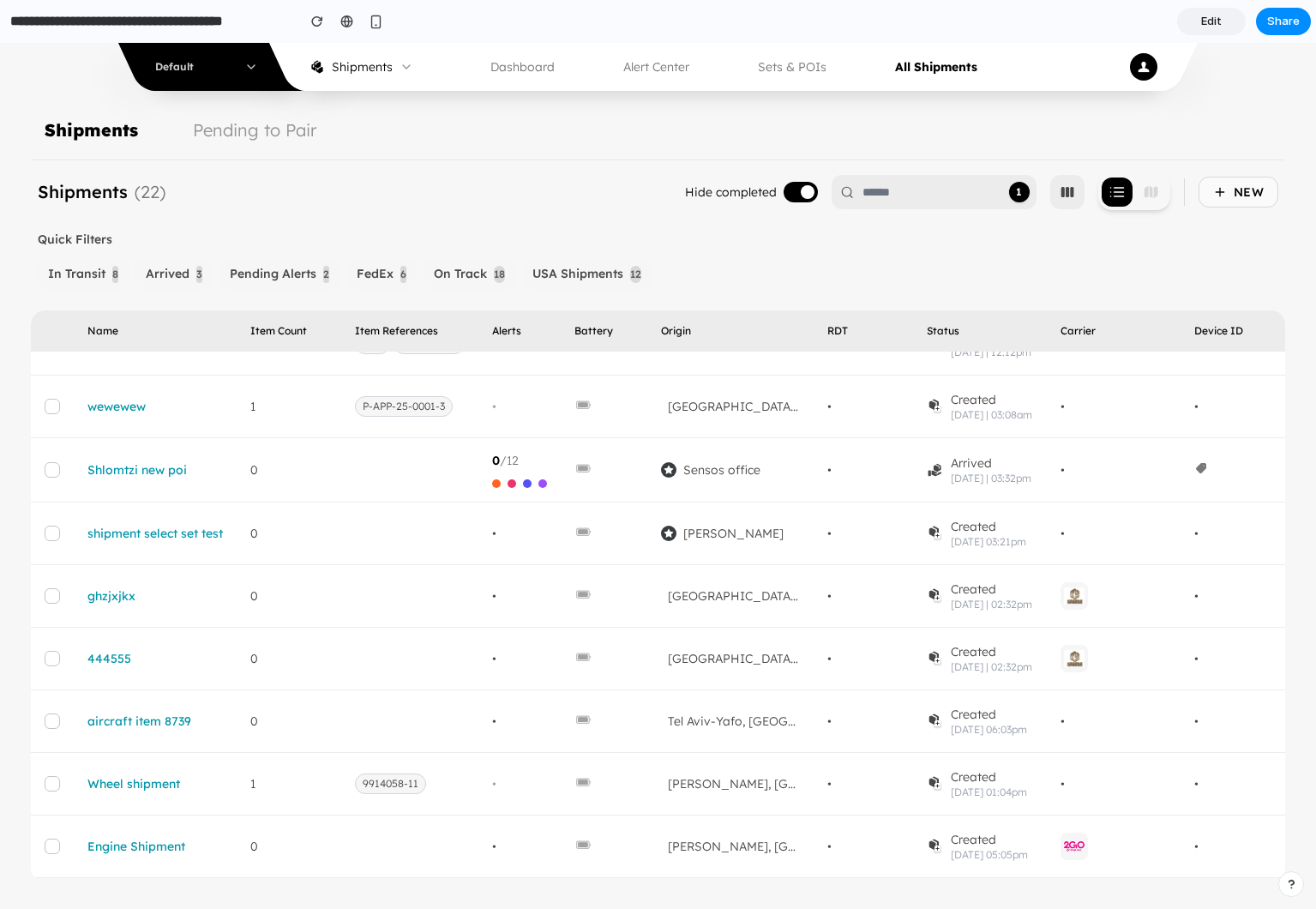
click at [77, 242] on h3 "Quick Filters" at bounding box center [75, 240] width 75 height 17
click at [273, 278] on span "Pending Alerts" at bounding box center [273, 273] width 87 height 18
click at [442, 284] on button "On Track 18" at bounding box center [468, 273] width 91 height 32
